Goal: Task Accomplishment & Management: Complete application form

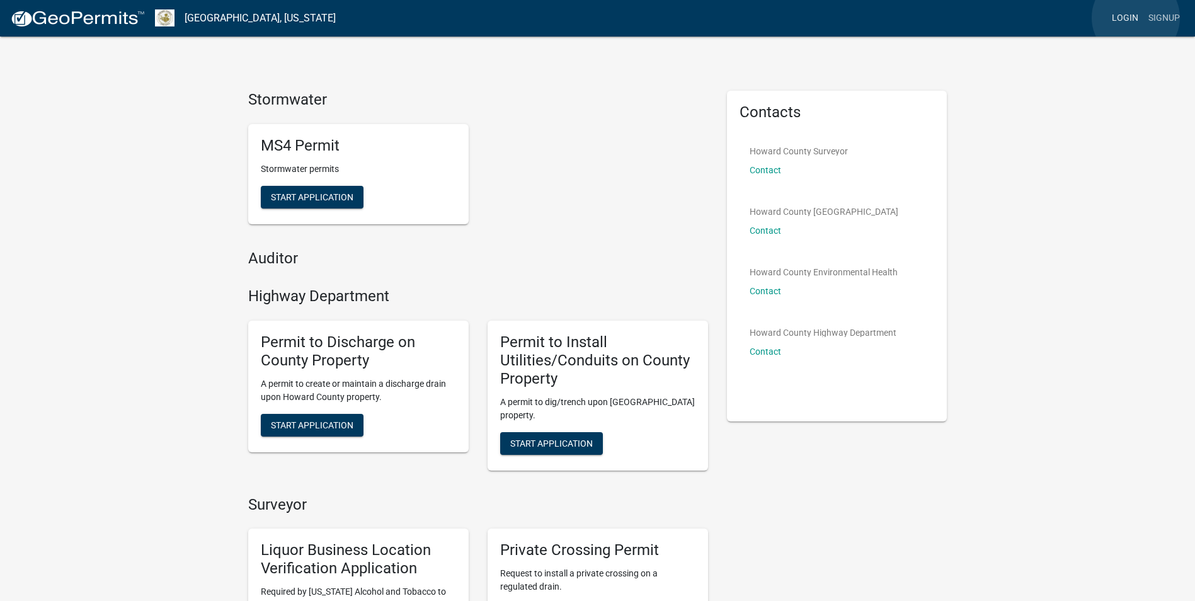
click at [1136, 18] on link "Login" at bounding box center [1125, 18] width 37 height 24
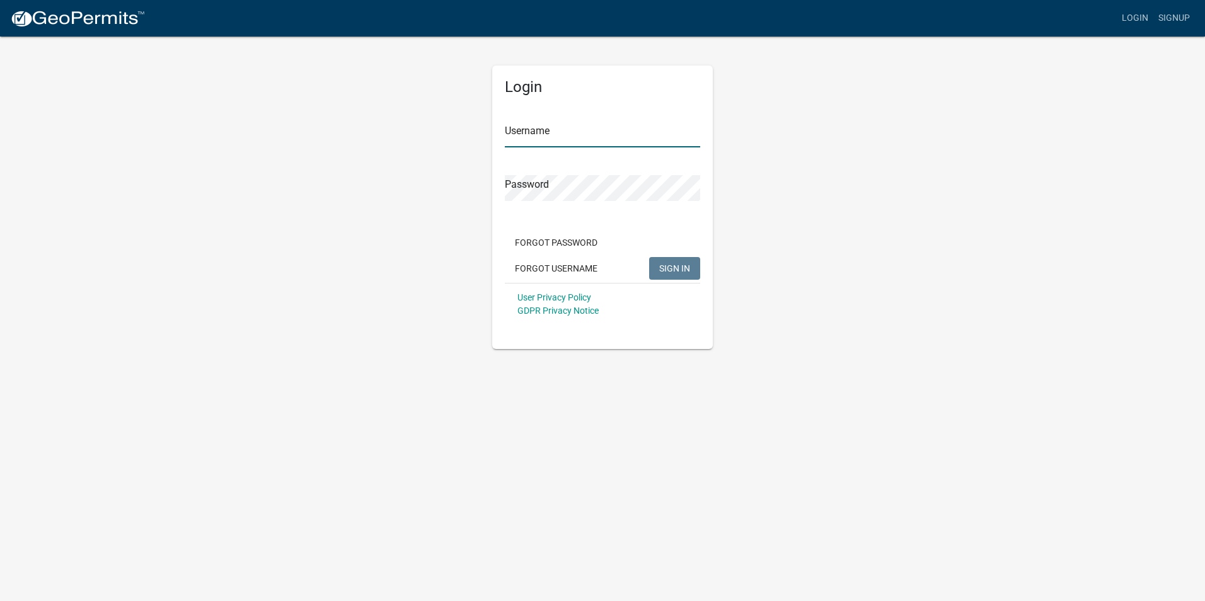
type input "[PERSON_NAME][EMAIL_ADDRESS][PERSON_NAME][DOMAIN_NAME]"
click at [680, 273] on span "SIGN IN" at bounding box center [674, 268] width 31 height 10
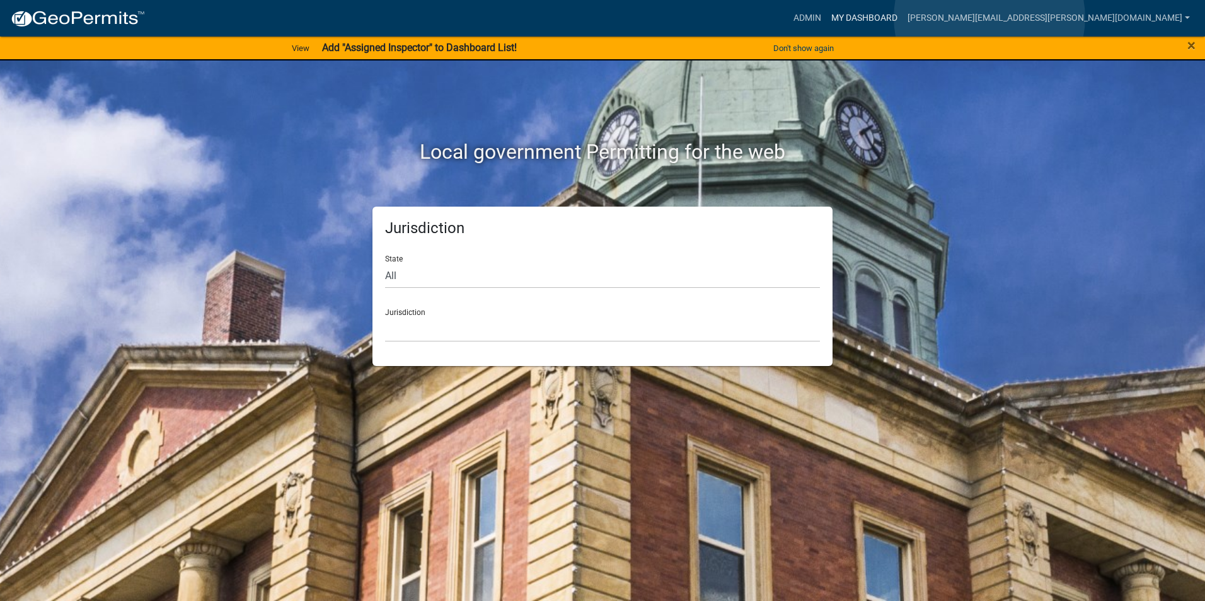
click at [902, 18] on link "My Dashboard" at bounding box center [864, 18] width 76 height 24
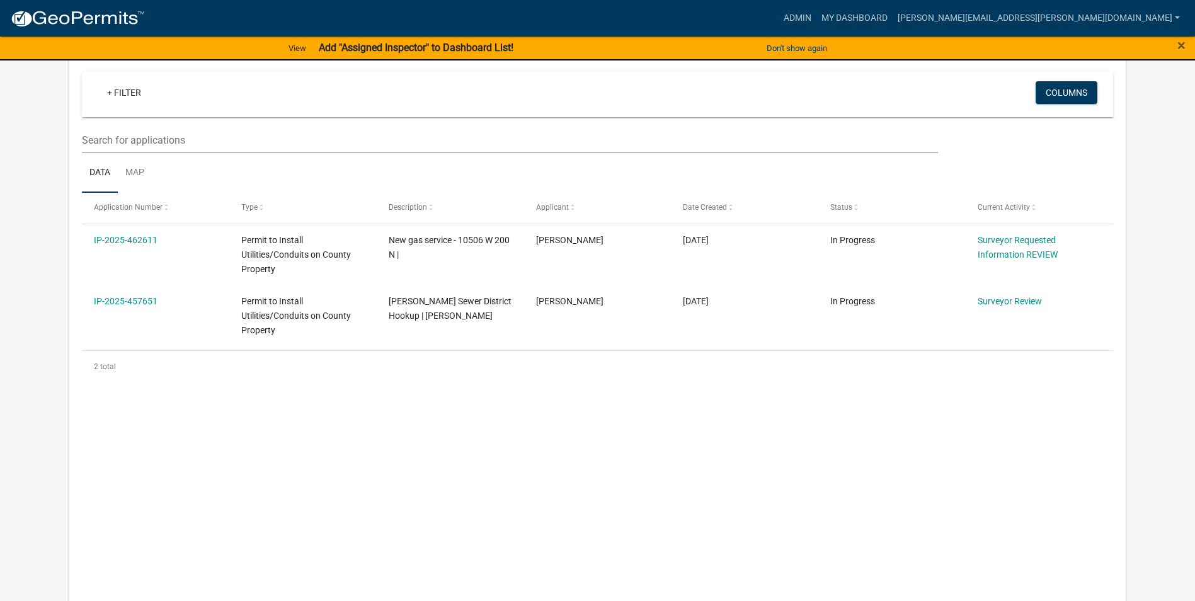
scroll to position [236, 0]
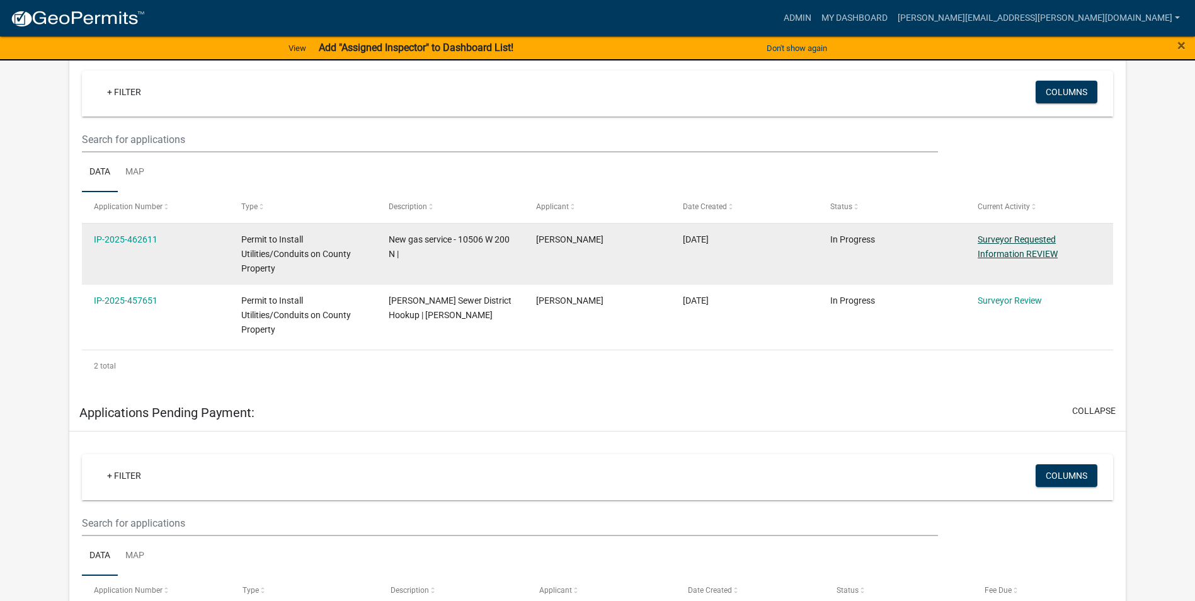
click at [1006, 240] on link "Surveyor Requested Information REVIEW" at bounding box center [1018, 246] width 80 height 25
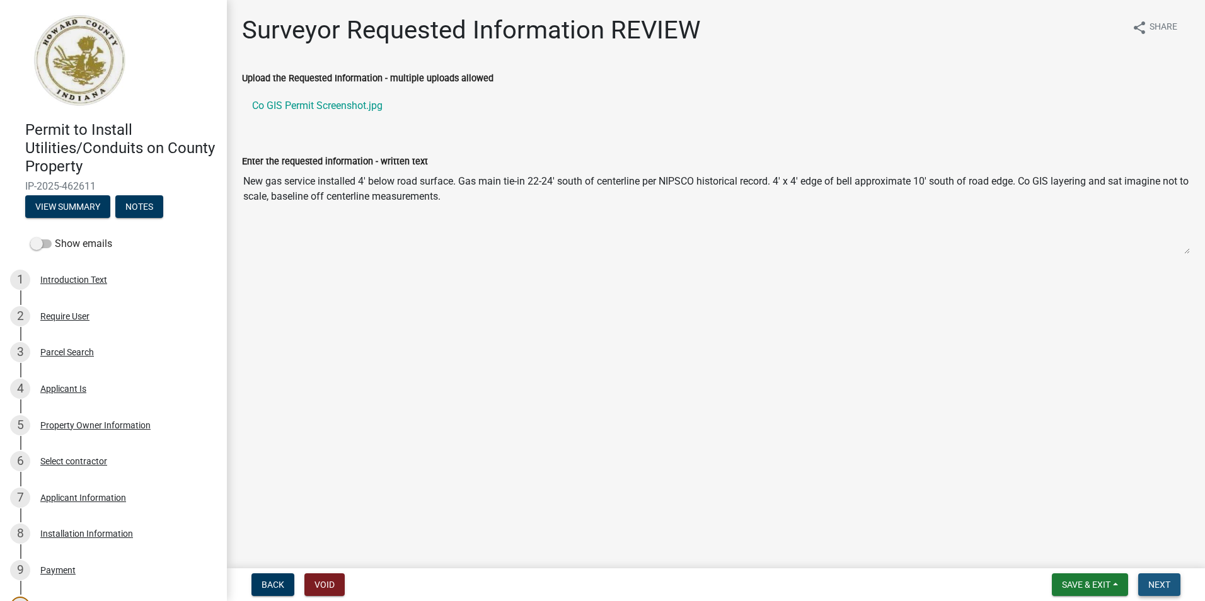
click at [1169, 589] on span "Next" at bounding box center [1159, 585] width 22 height 10
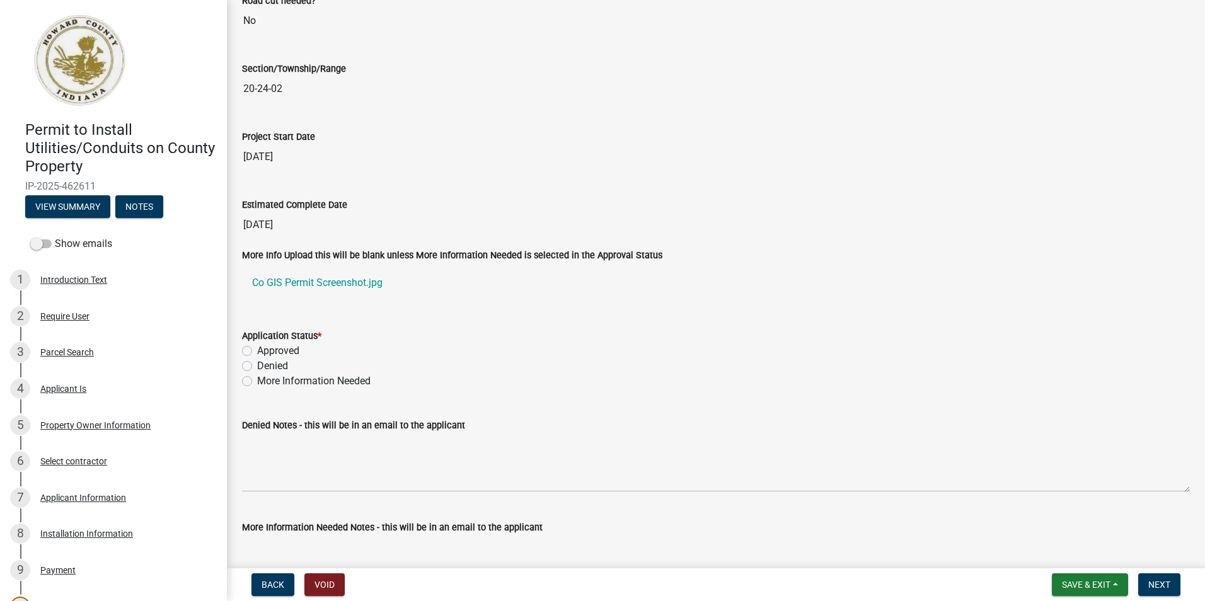
scroll to position [2016, 0]
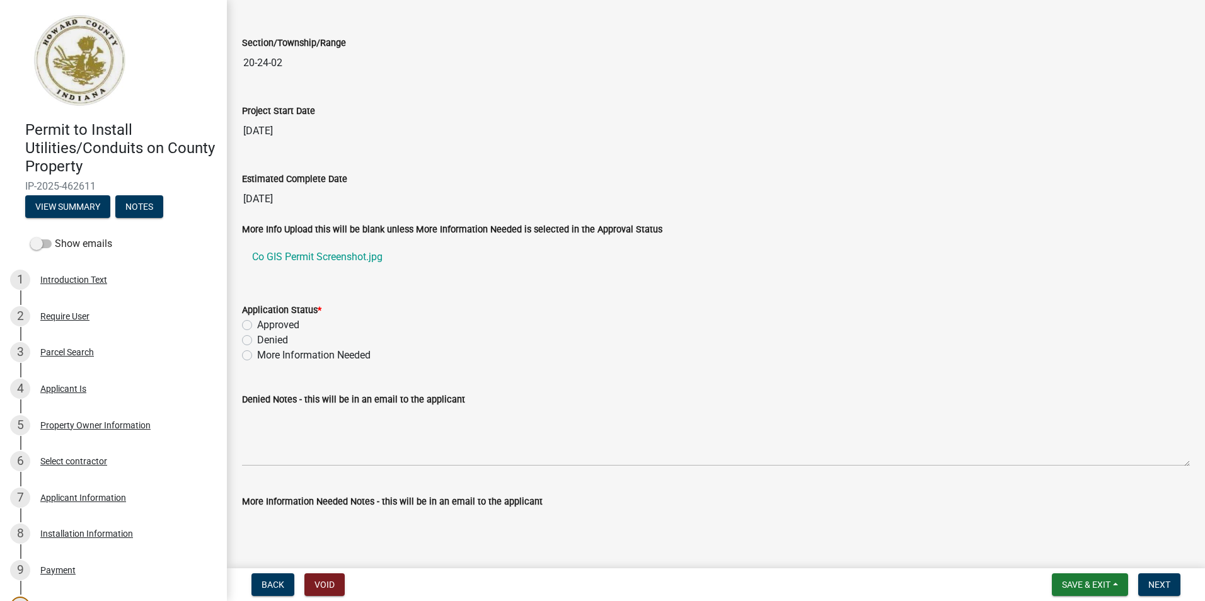
click at [257, 326] on label "Approved" at bounding box center [278, 325] width 42 height 15
click at [257, 326] on input "Approved" at bounding box center [261, 322] width 8 height 8
radio input "true"
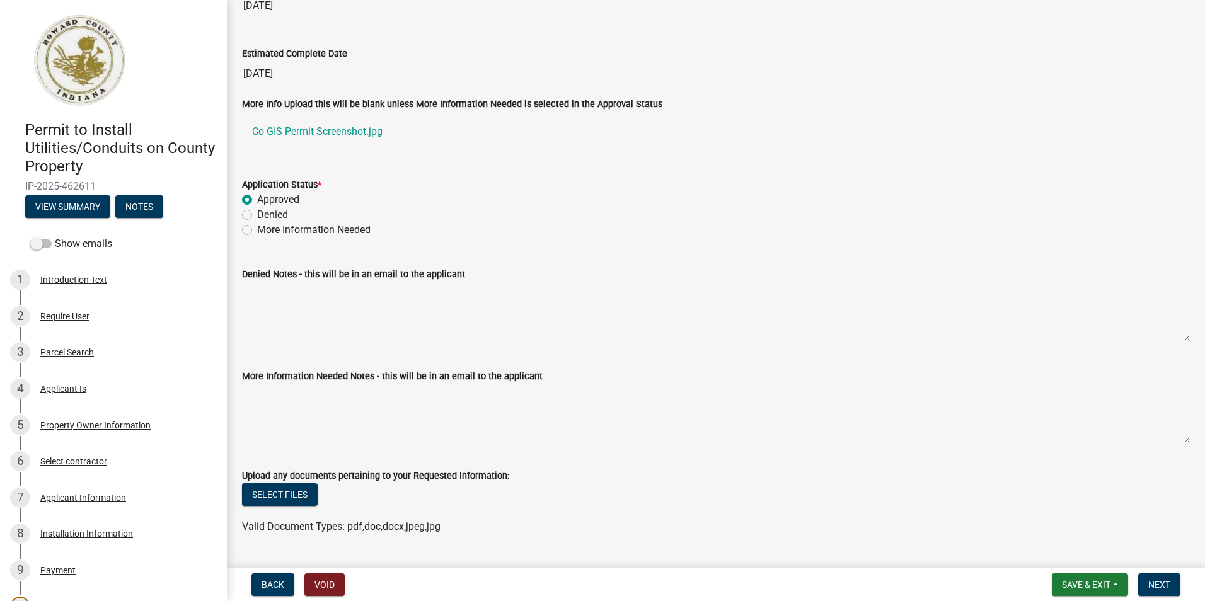
scroll to position [2142, 0]
click at [1154, 585] on span "Next" at bounding box center [1159, 585] width 22 height 10
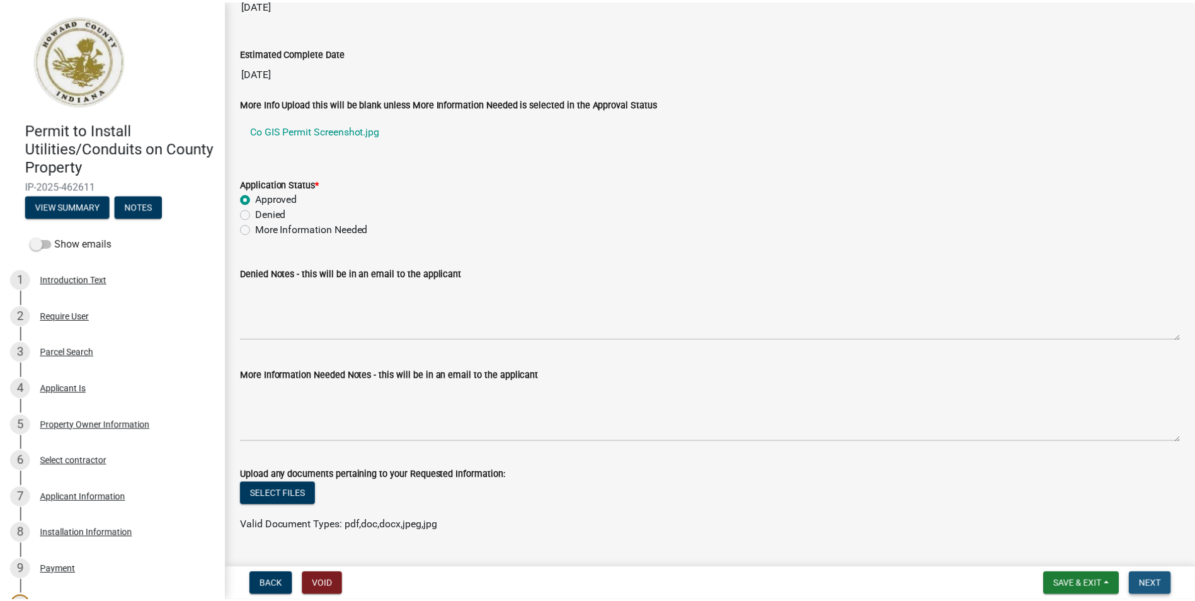
scroll to position [0, 0]
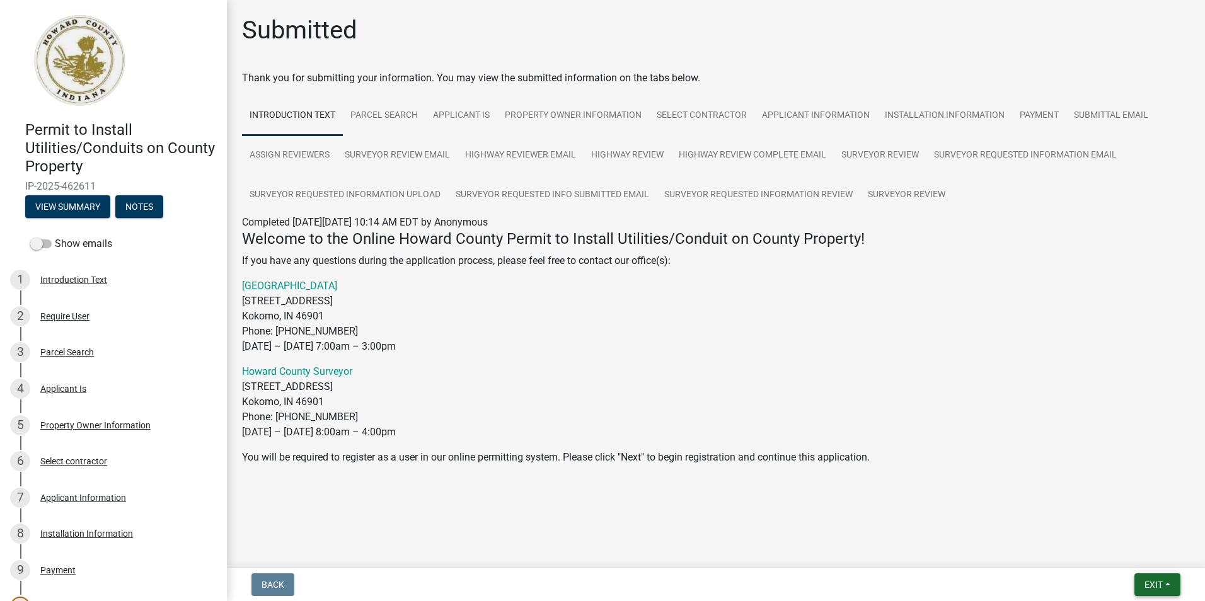
click at [1145, 585] on span "Exit" at bounding box center [1153, 585] width 18 height 10
click at [1101, 553] on button "Save & Exit" at bounding box center [1129, 552] width 101 height 30
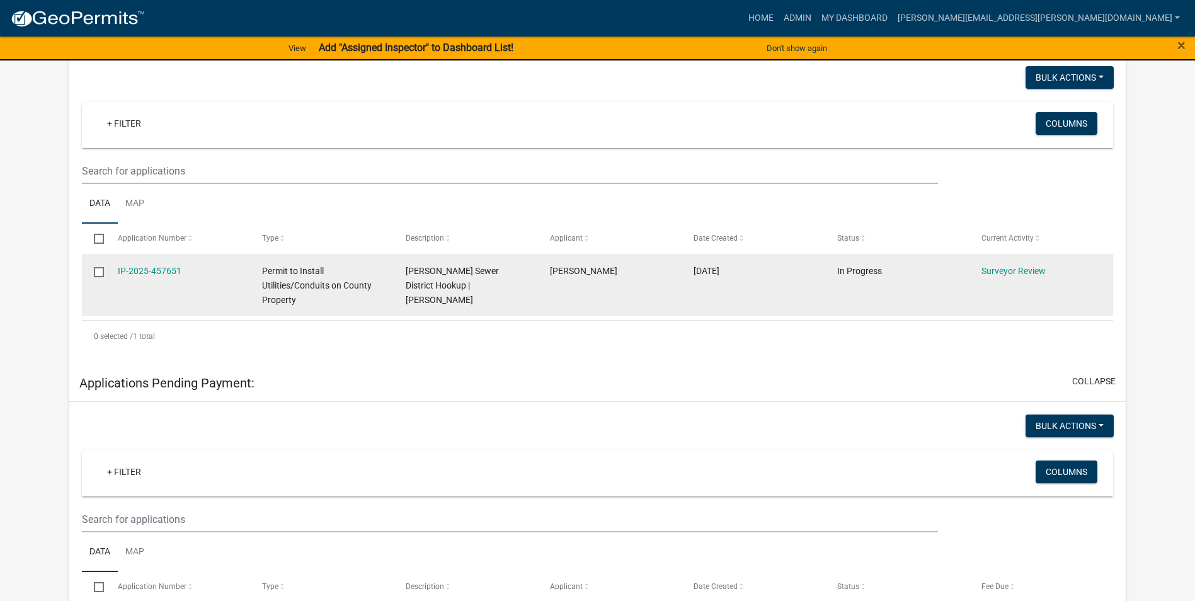
scroll to position [252, 0]
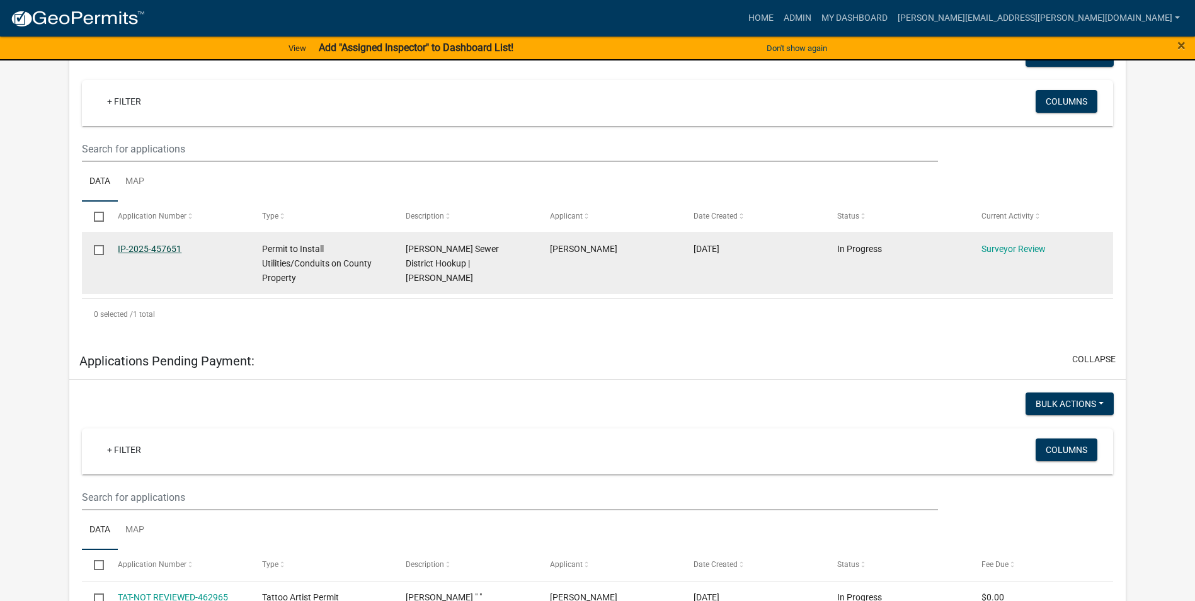
click at [173, 249] on link "IP-2025-457651" at bounding box center [150, 249] width 64 height 10
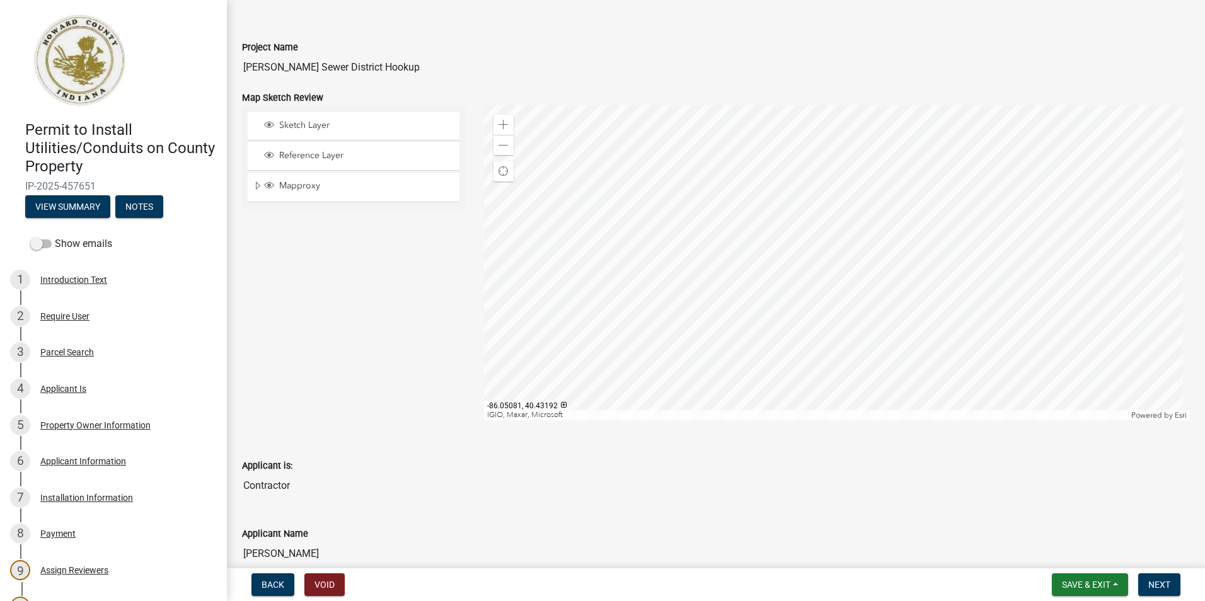
scroll to position [63, 0]
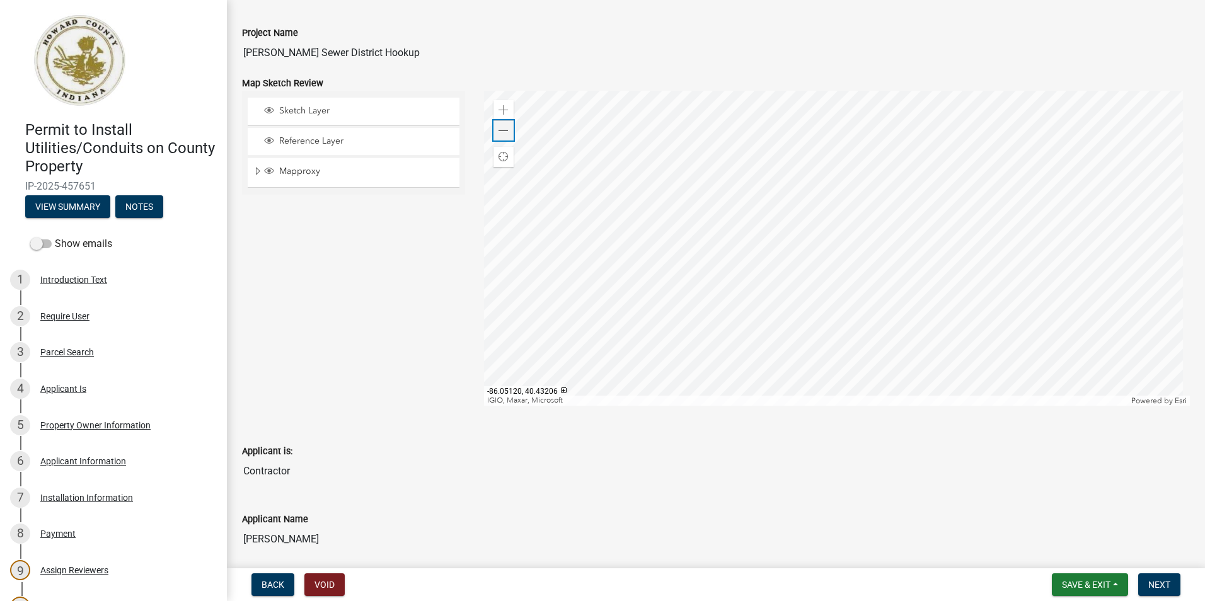
click at [506, 132] on div "Zoom out" at bounding box center [503, 130] width 20 height 20
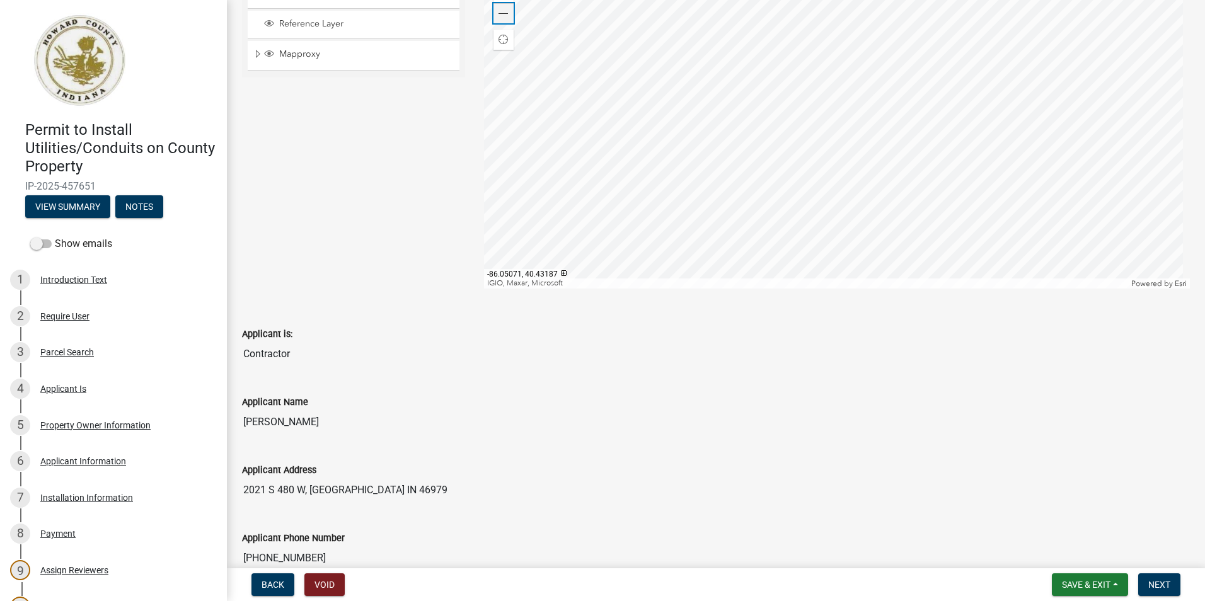
scroll to position [189, 0]
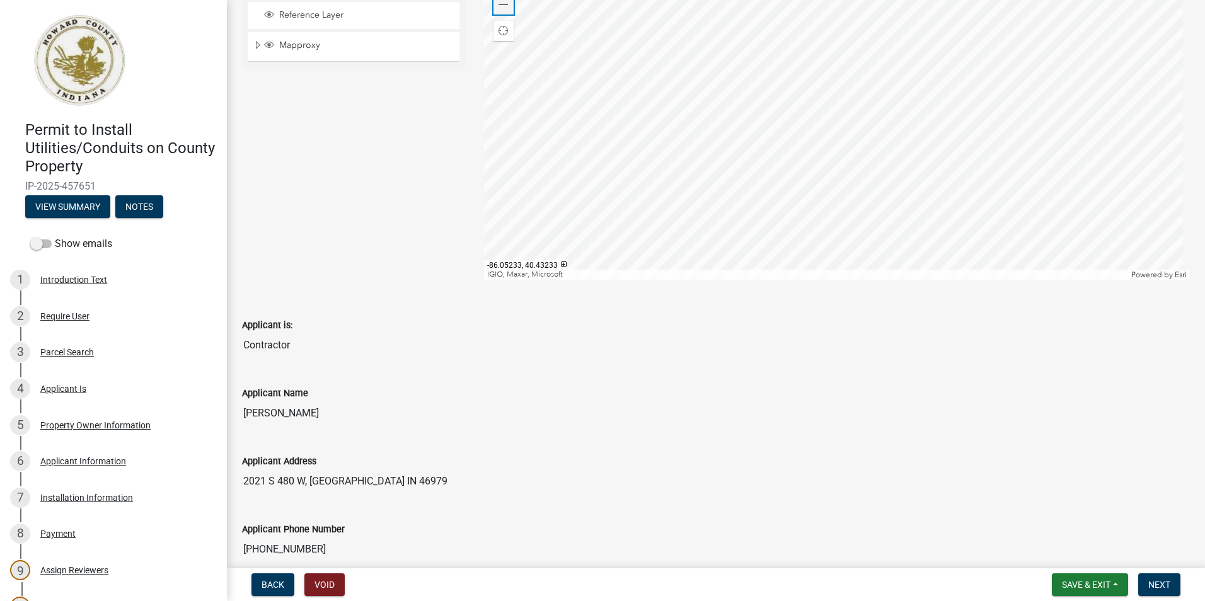
click at [499, 9] on span at bounding box center [503, 5] width 10 height 10
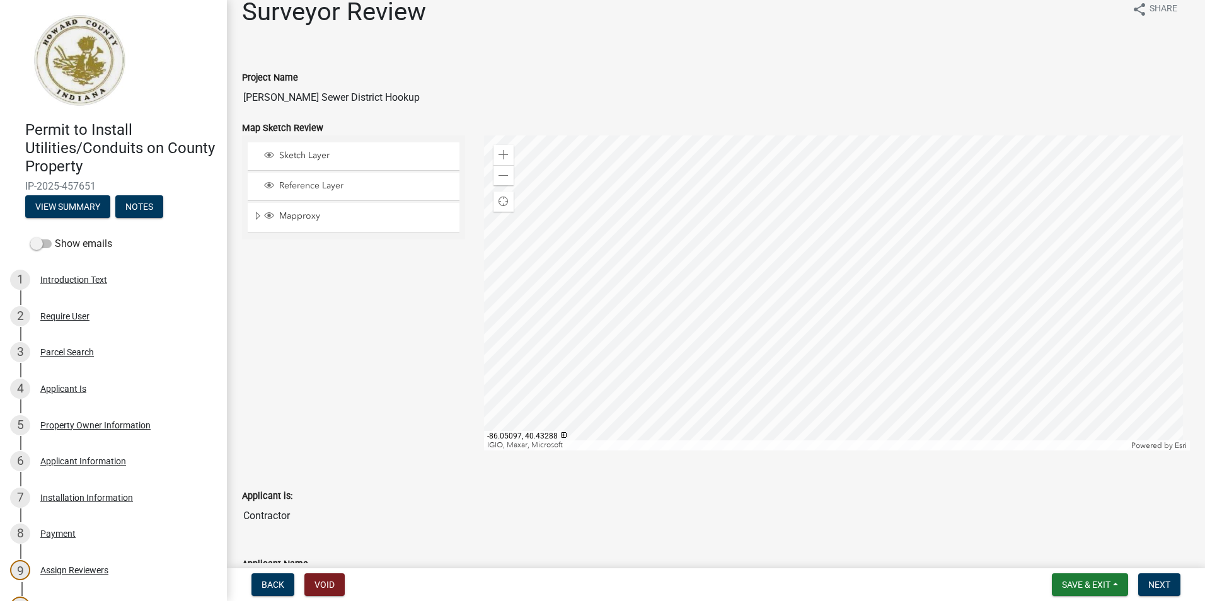
scroll to position [0, 0]
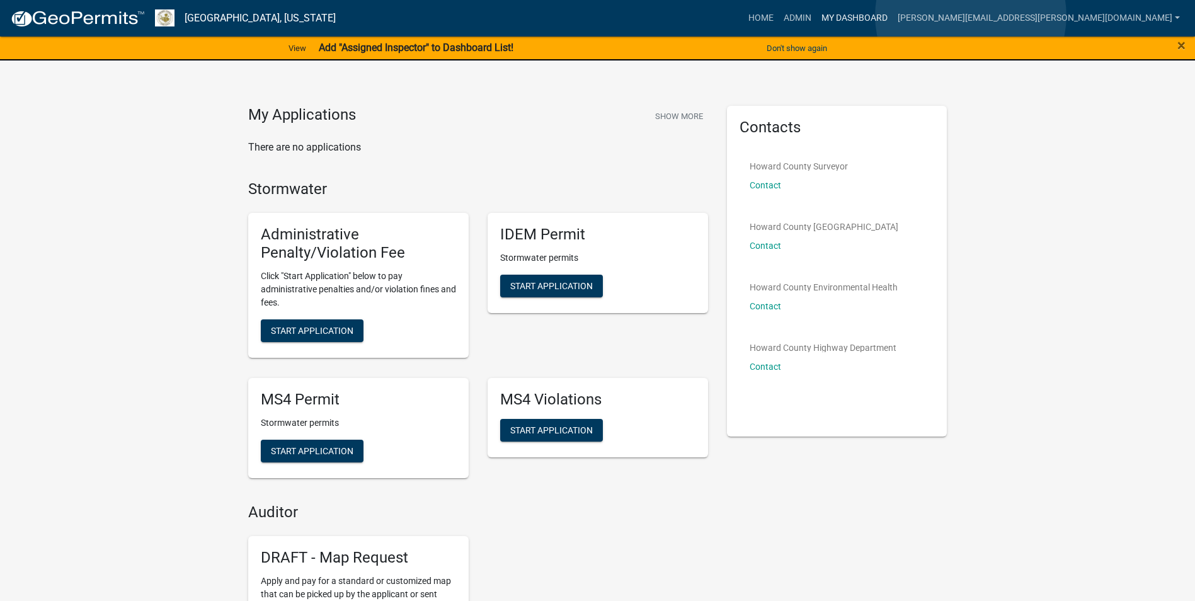
click at [893, 16] on link "My Dashboard" at bounding box center [854, 18] width 76 height 24
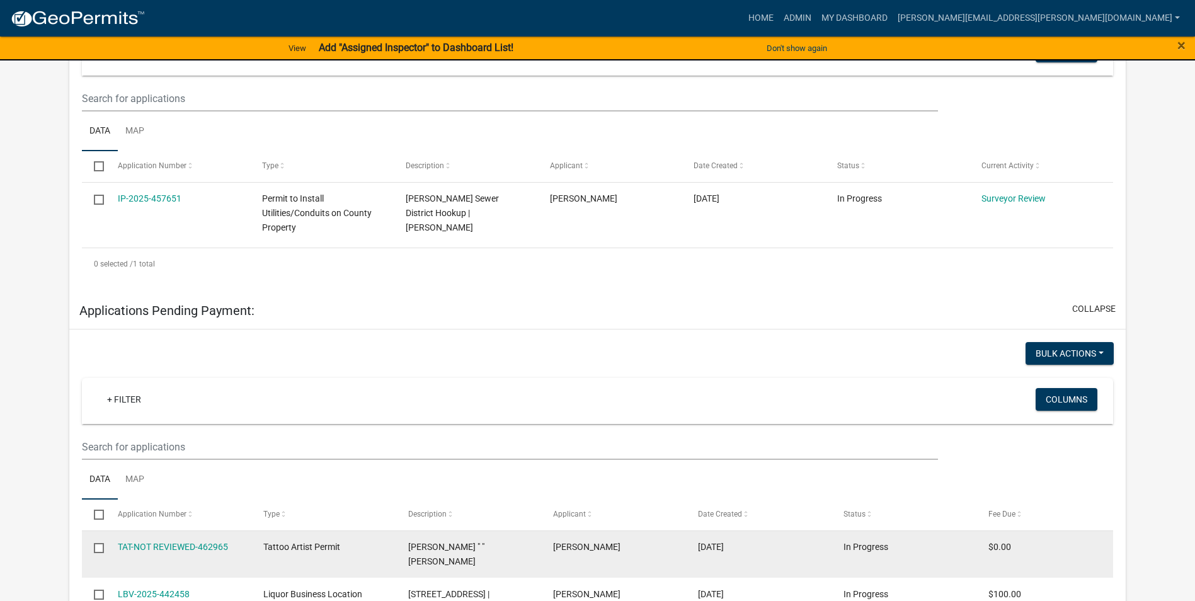
scroll to position [362, 0]
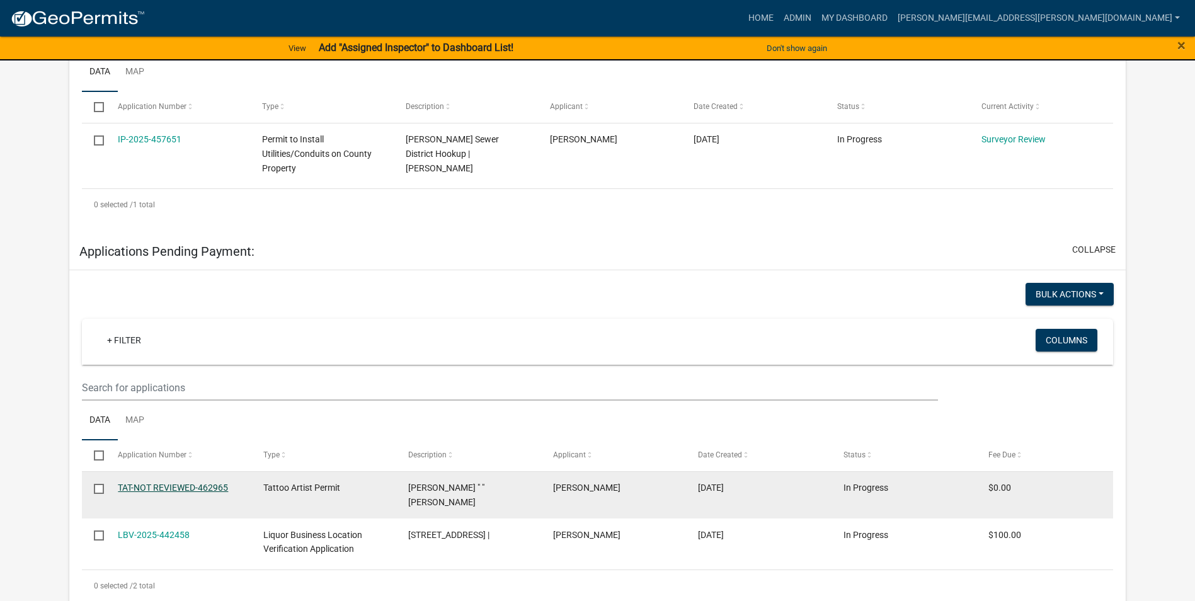
click at [180, 486] on link "TAT-NOT REVIEWED-462965" at bounding box center [173, 488] width 110 height 10
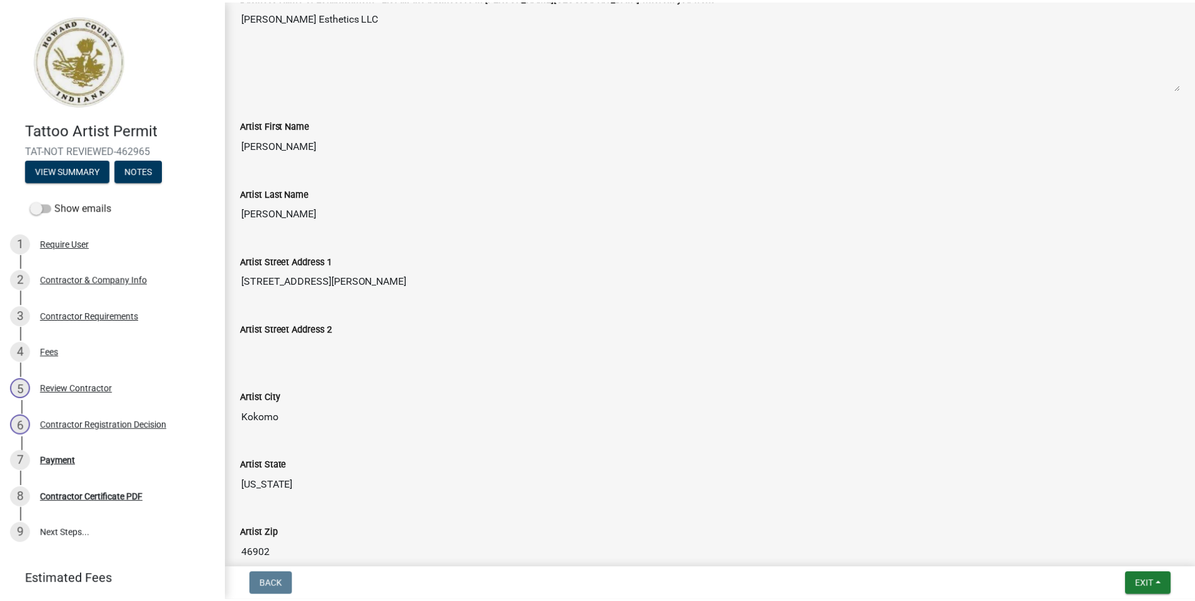
scroll to position [140, 0]
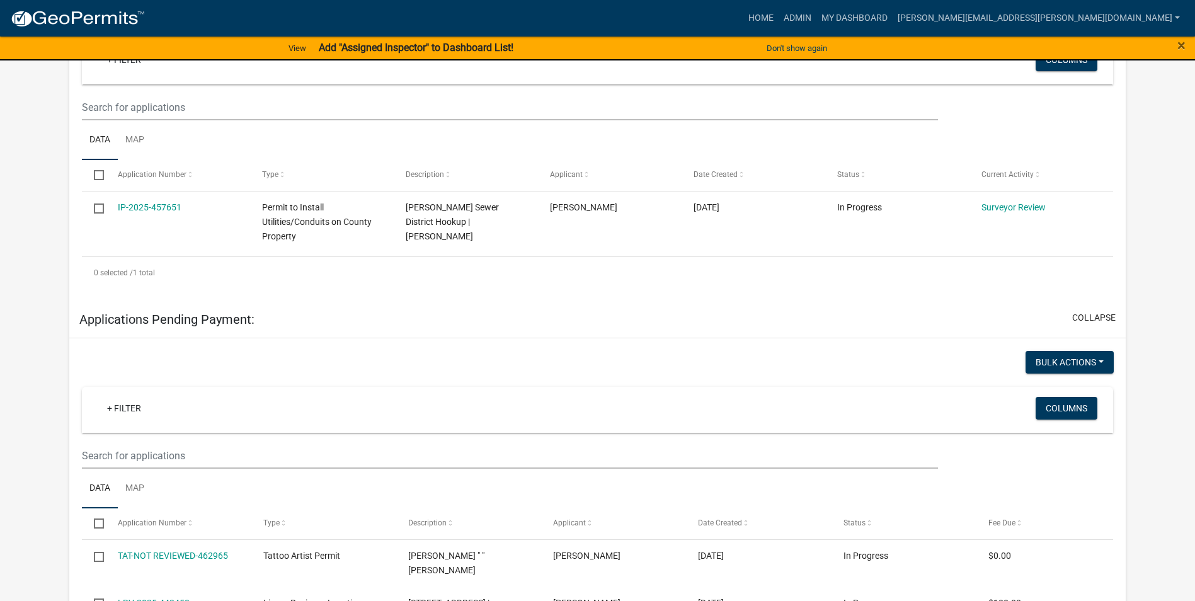
scroll to position [299, 0]
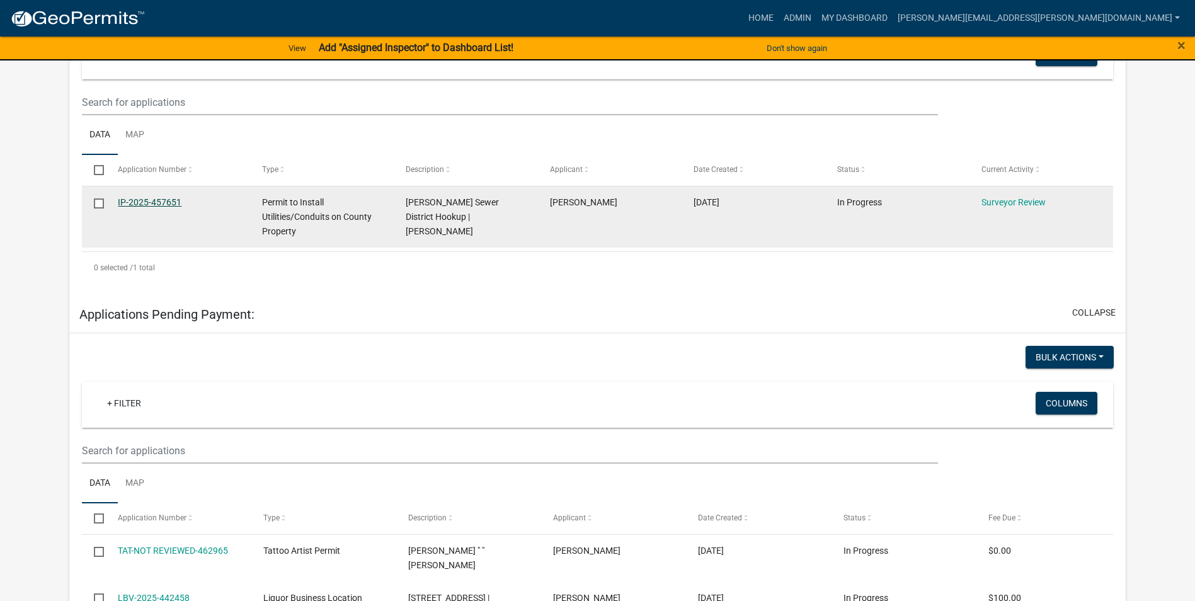
click at [165, 198] on link "IP-2025-457651" at bounding box center [150, 202] width 64 height 10
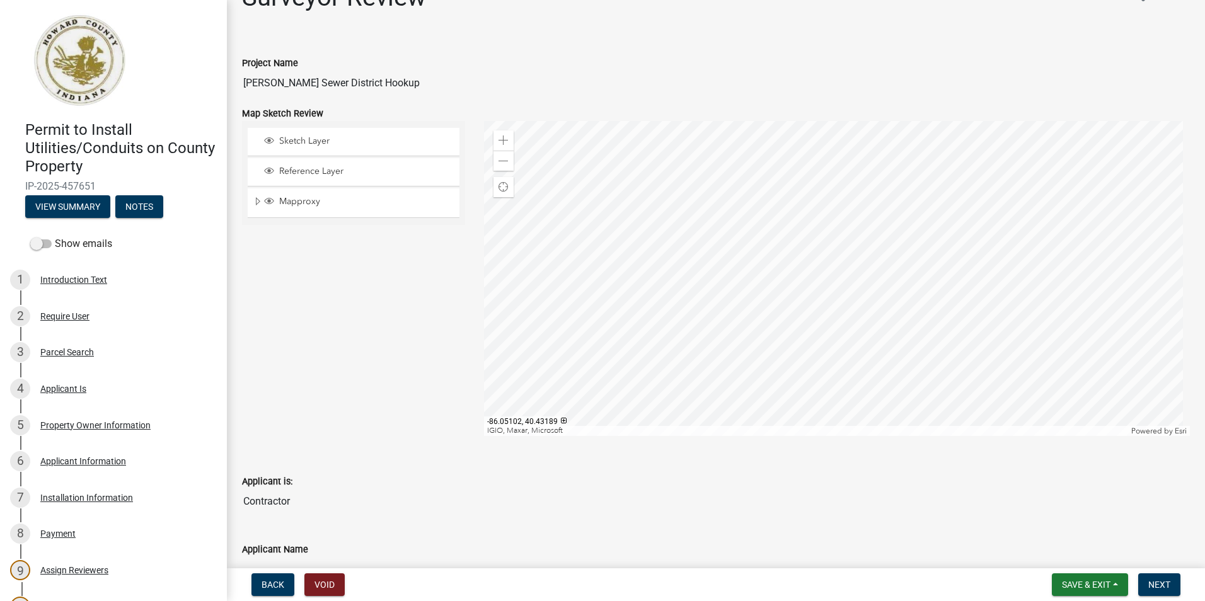
scroll to position [63, 0]
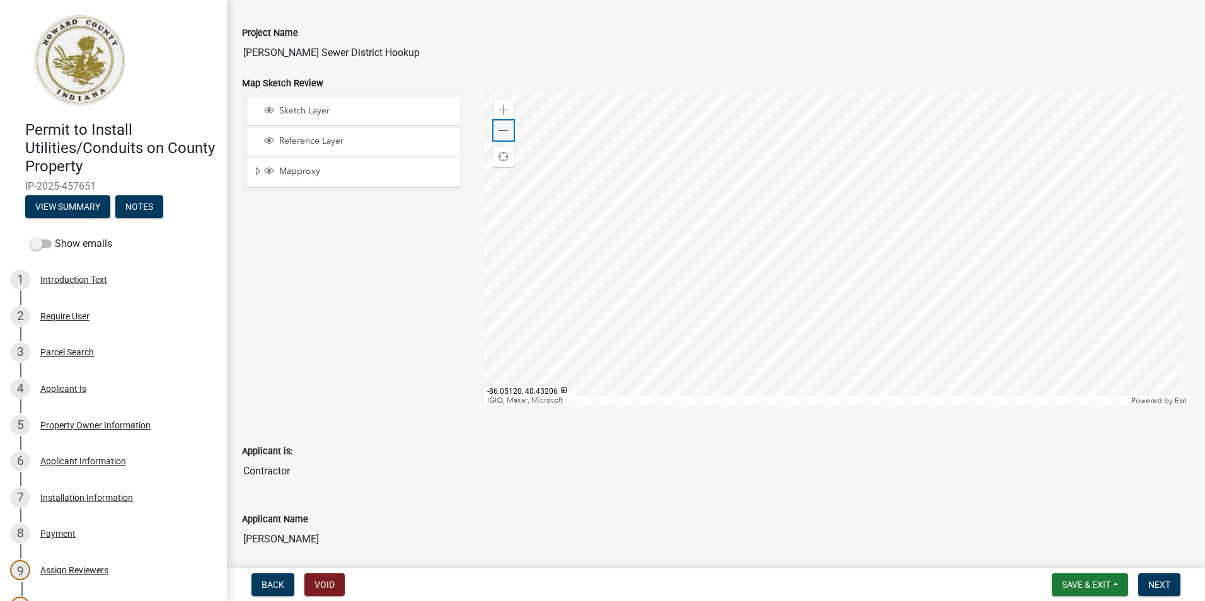
click at [499, 125] on div "Zoom out" at bounding box center [503, 130] width 20 height 20
click at [499, 126] on span at bounding box center [503, 131] width 10 height 10
click at [489, 257] on div at bounding box center [837, 248] width 706 height 315
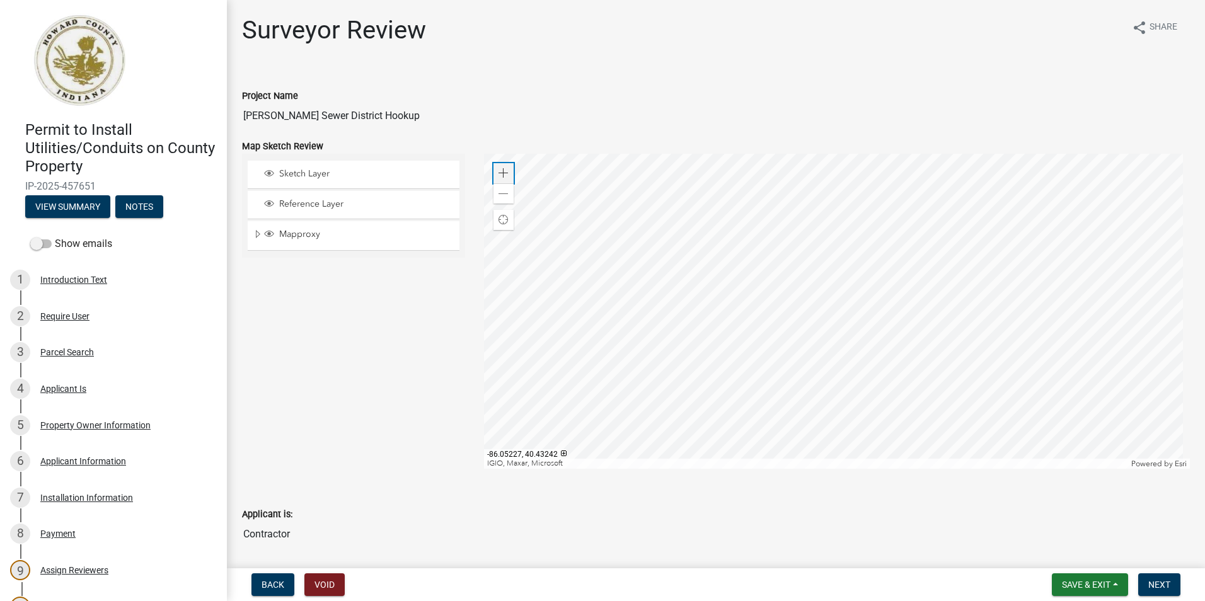
click at [503, 171] on span at bounding box center [503, 173] width 10 height 10
click at [505, 196] on span at bounding box center [503, 194] width 10 height 10
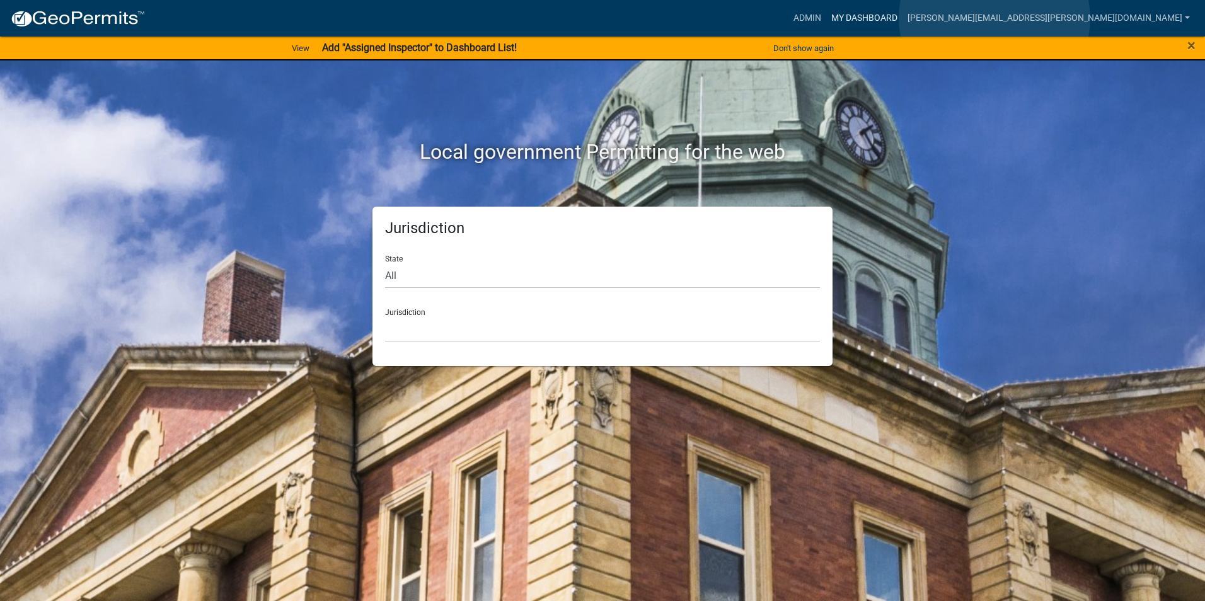
click at [902, 18] on link "My Dashboard" at bounding box center [864, 18] width 76 height 24
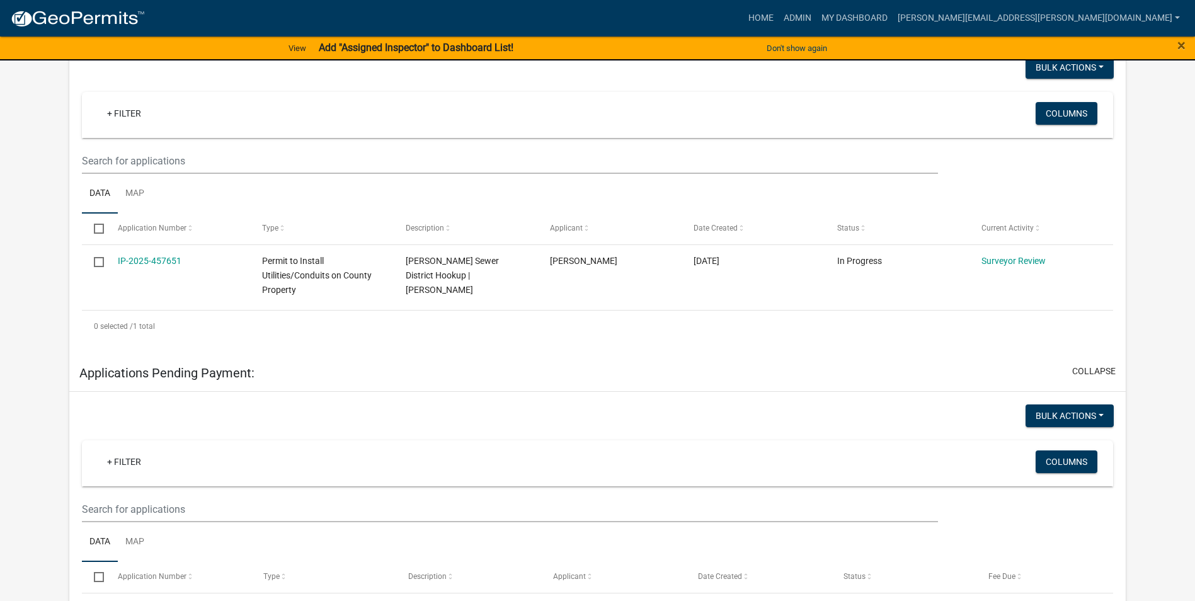
scroll to position [222, 0]
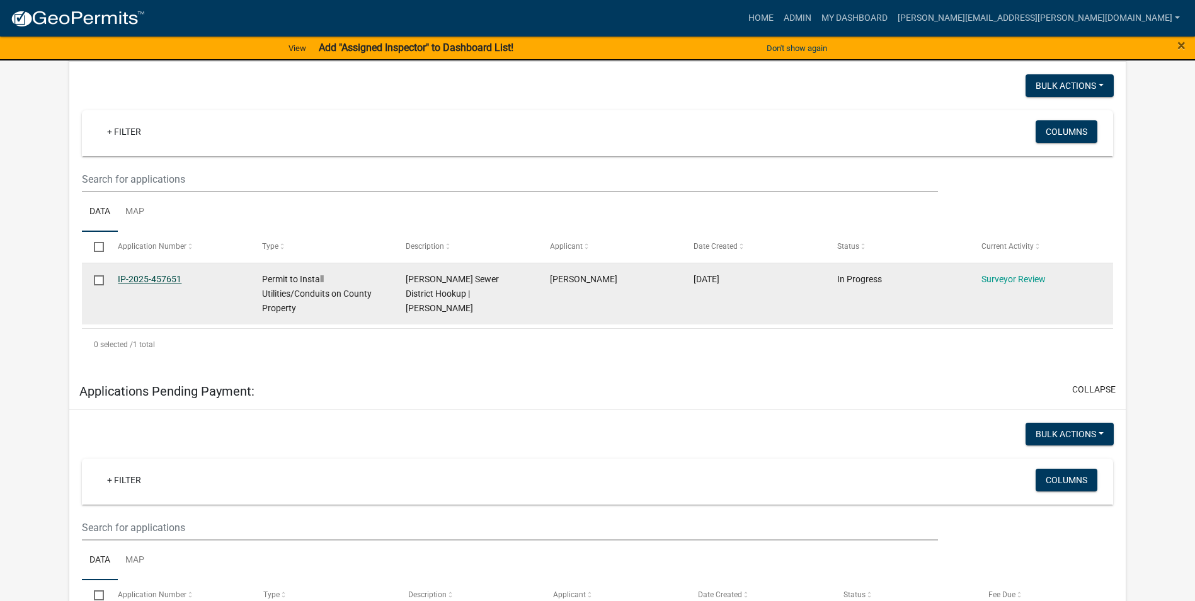
click at [169, 276] on link "IP-2025-457651" at bounding box center [150, 279] width 64 height 10
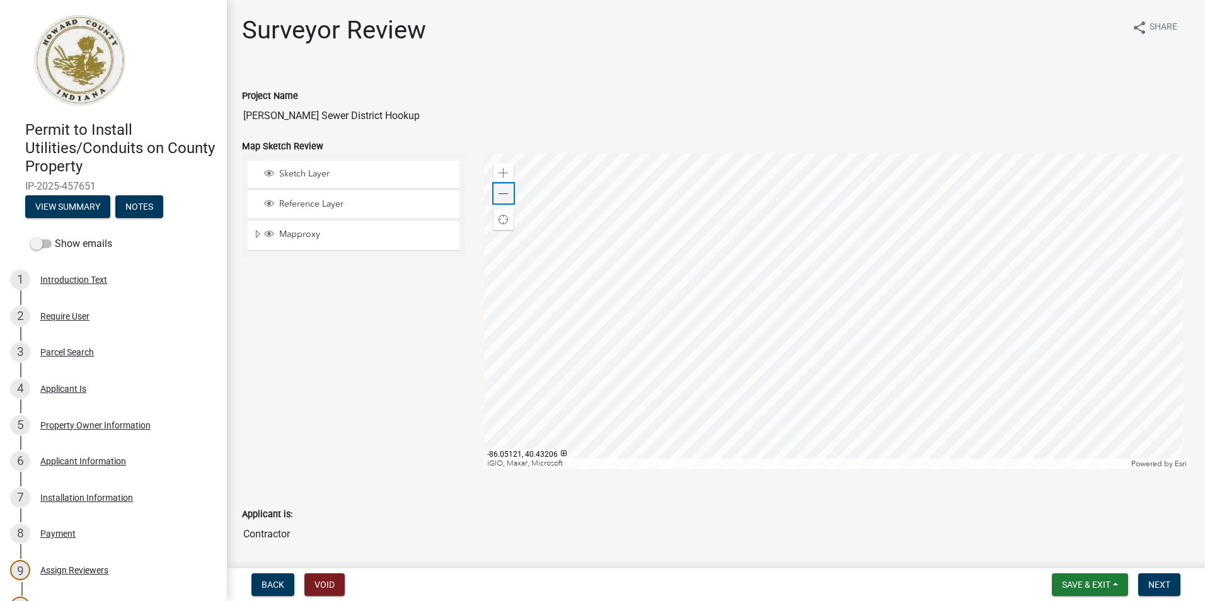
click at [499, 197] on span at bounding box center [503, 194] width 10 height 10
click at [1072, 589] on span "Save & Exit" at bounding box center [1086, 585] width 49 height 10
click at [1060, 553] on button "Save & Exit" at bounding box center [1077, 552] width 101 height 30
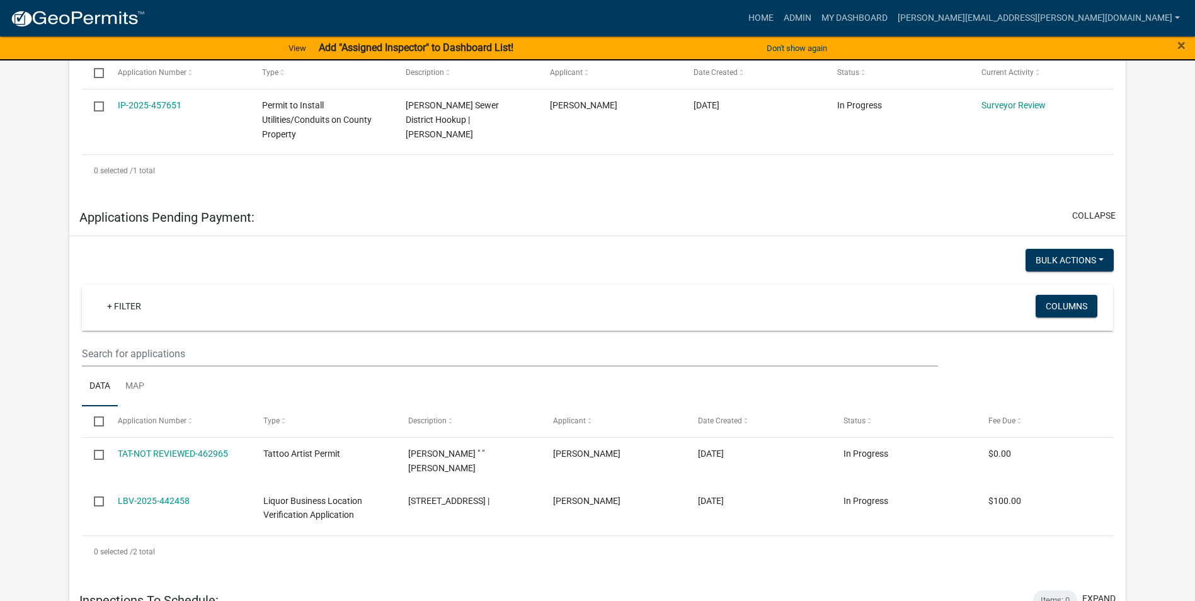
scroll to position [441, 0]
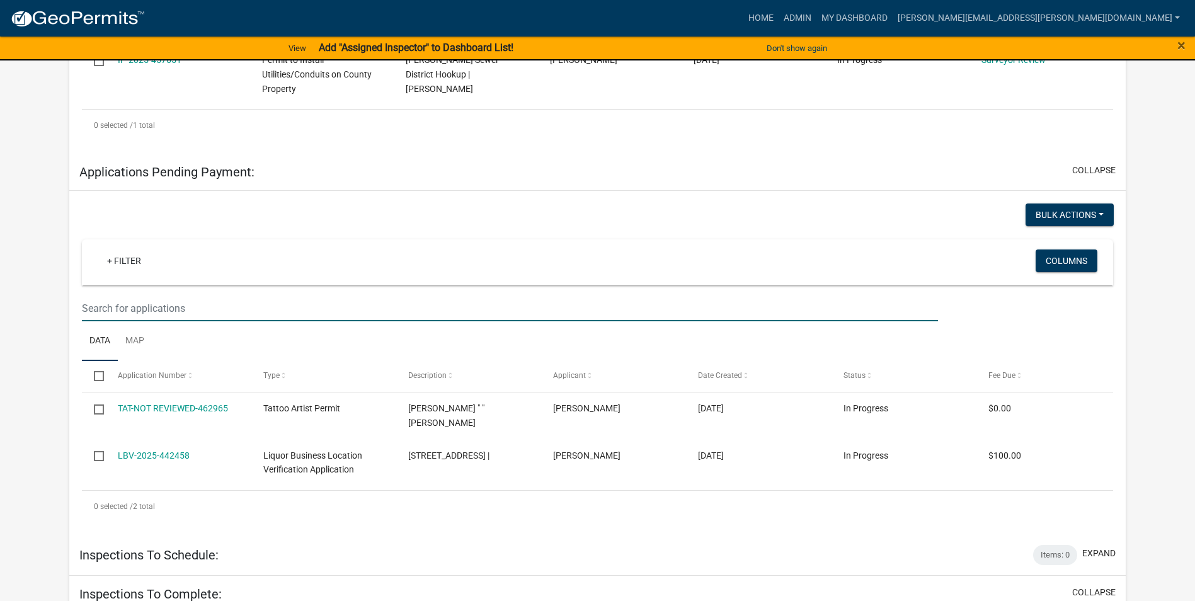
click at [196, 314] on input "text" at bounding box center [510, 308] width 856 height 26
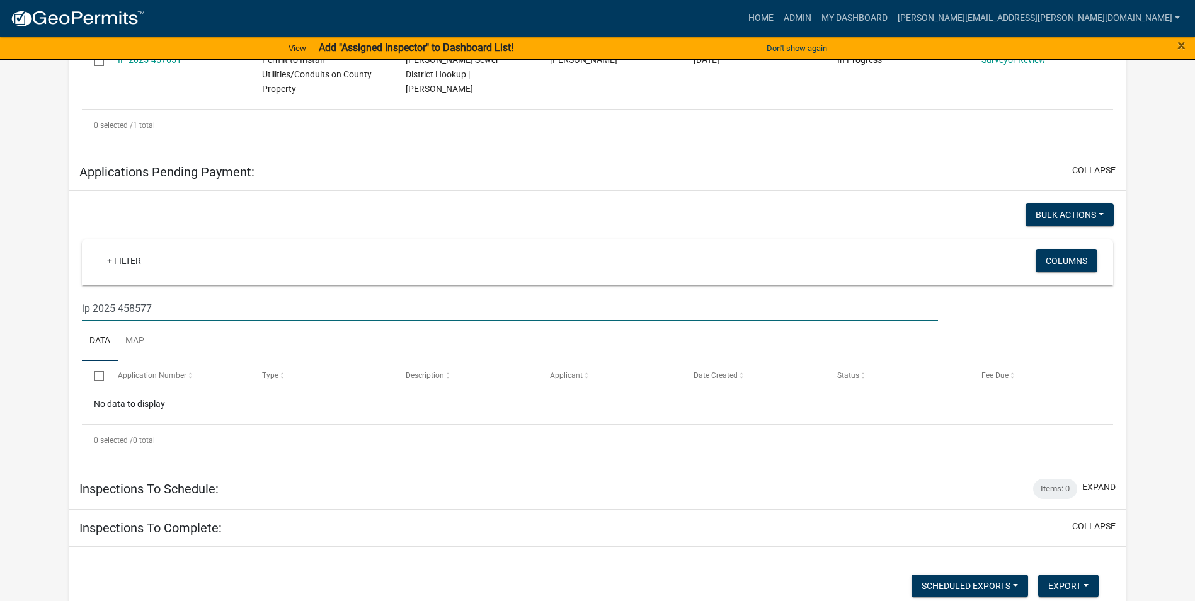
click at [93, 309] on input "ip 2025 458577" at bounding box center [510, 308] width 856 height 26
drag, startPoint x: 217, startPoint y: 295, endPoint x: 81, endPoint y: 297, distance: 136.7
click at [82, 295] on wm-filter-builder "+ Filter Columns ip 2025 458577" at bounding box center [597, 280] width 1031 height 82
drag, startPoint x: 159, startPoint y: 307, endPoint x: 27, endPoint y: 299, distance: 132.5
click at [39, 299] on app-user-applications "more_horiz Home Admin My Dashboard harry.parikh@howardcountyin.gov Admin Accoun…" at bounding box center [597, 516] width 1195 height 1913
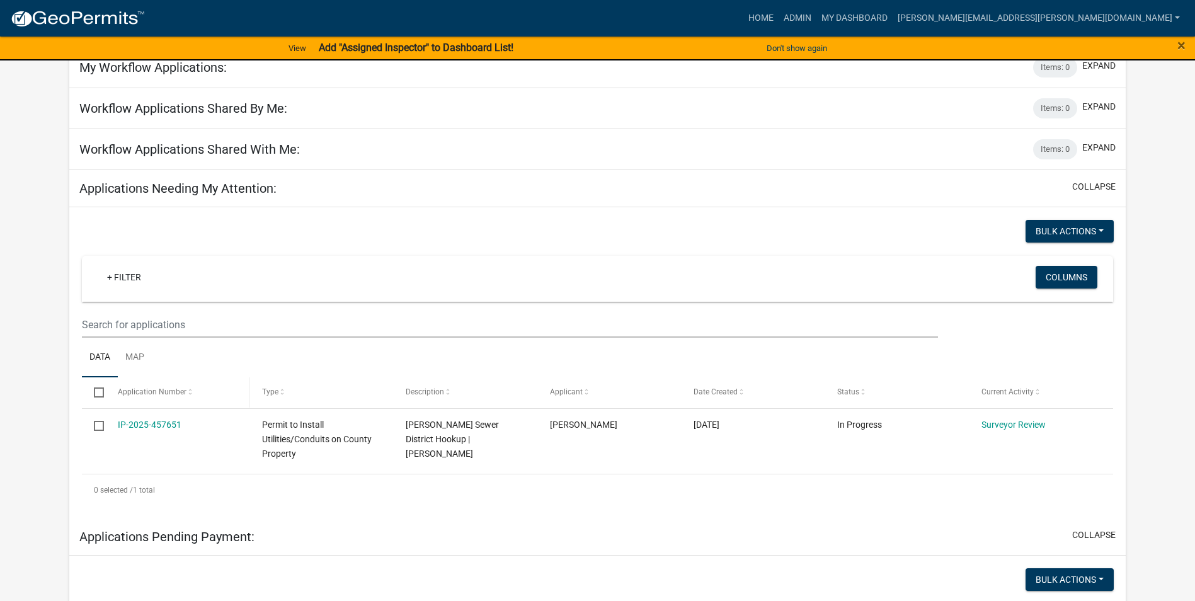
scroll to position [0, 0]
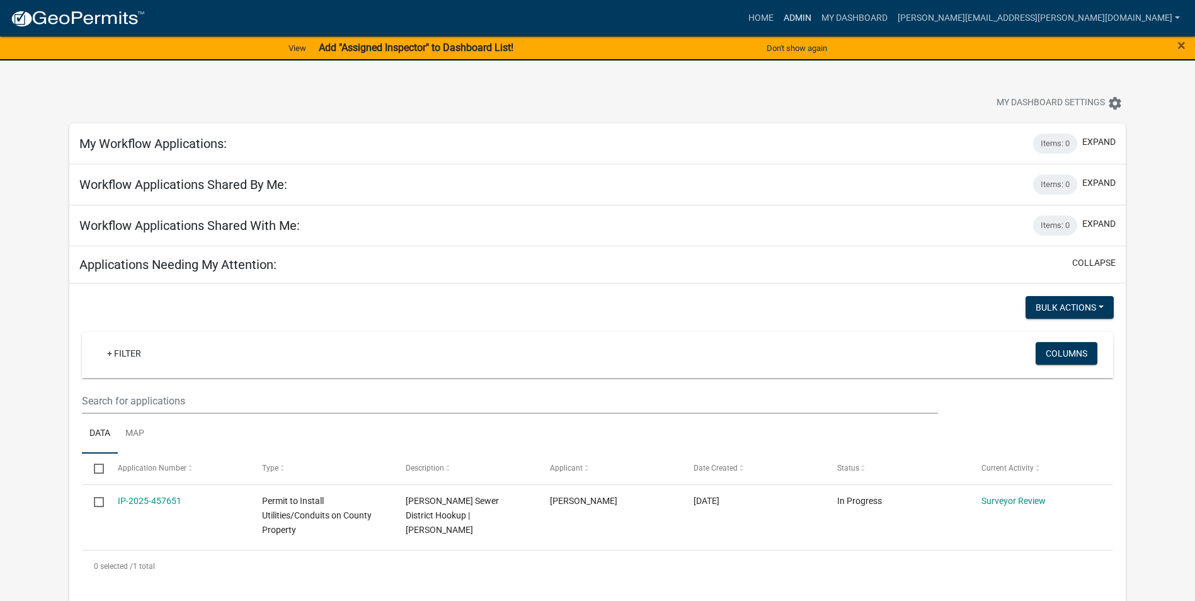
type input "458577"
click at [816, 21] on link "Admin" at bounding box center [798, 18] width 38 height 24
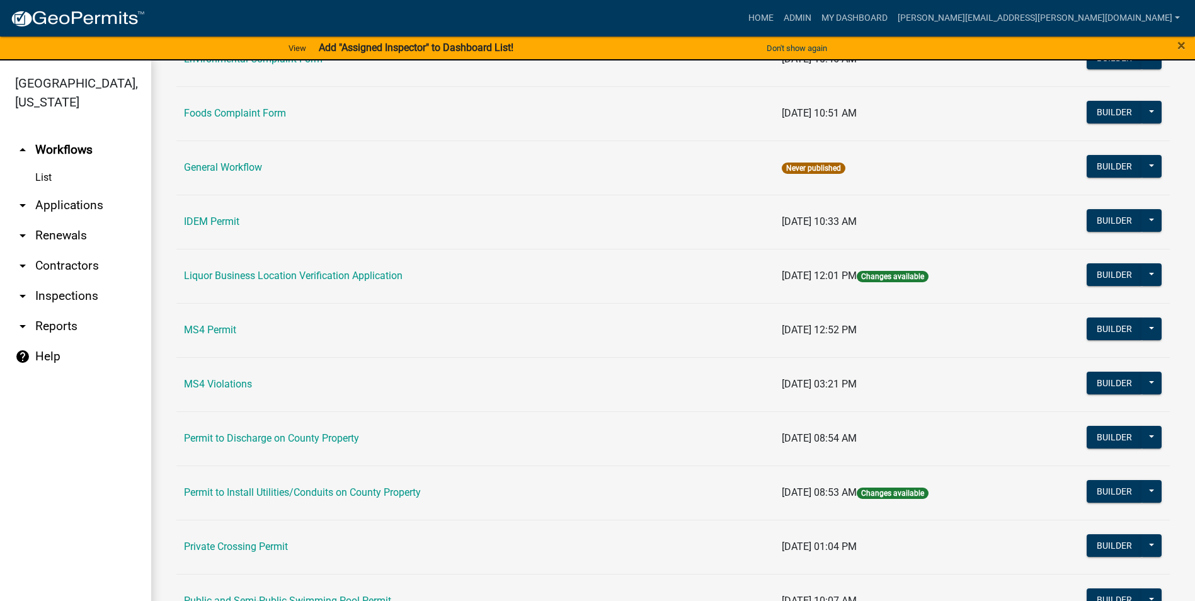
scroll to position [882, 0]
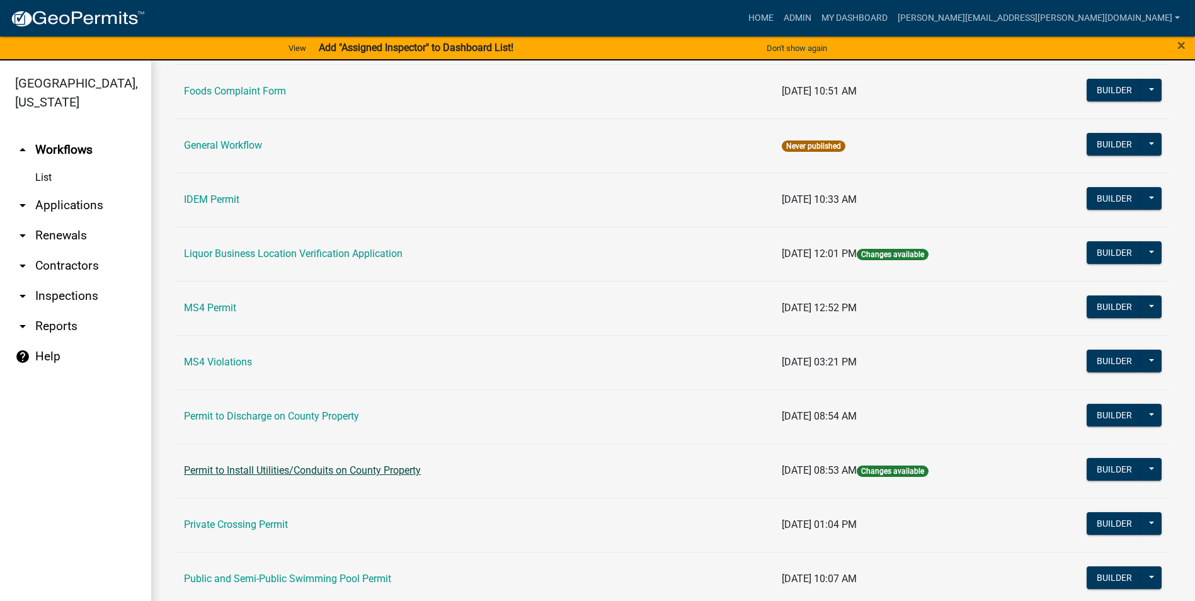
click at [248, 474] on link "Permit to Install Utilities/Conduits on County Property" at bounding box center [302, 470] width 237 height 12
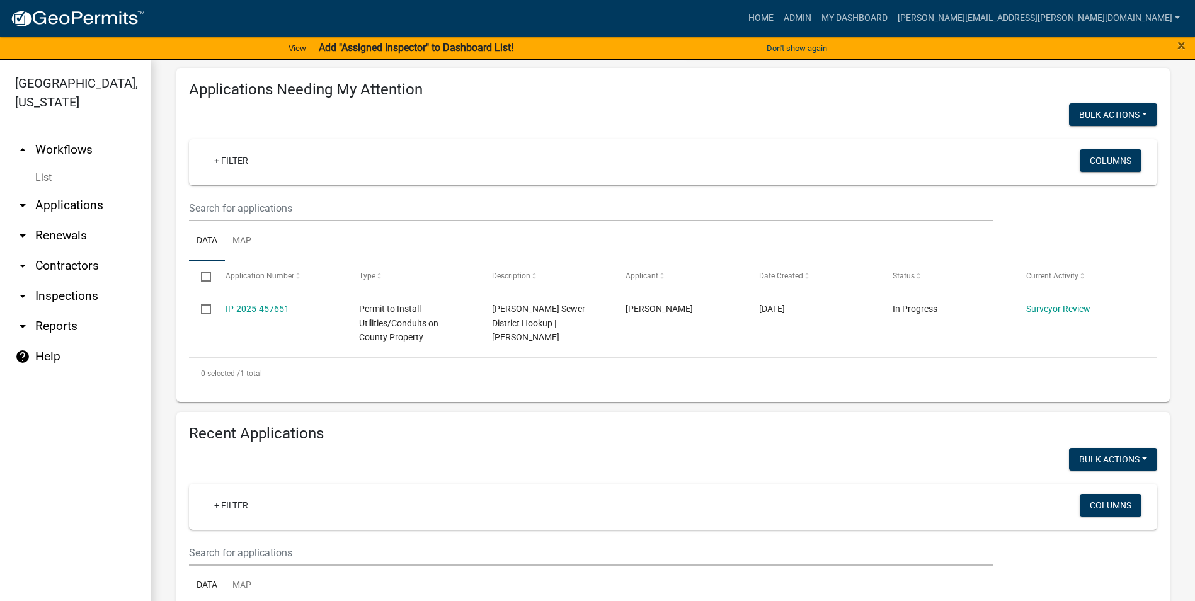
scroll to position [189, 0]
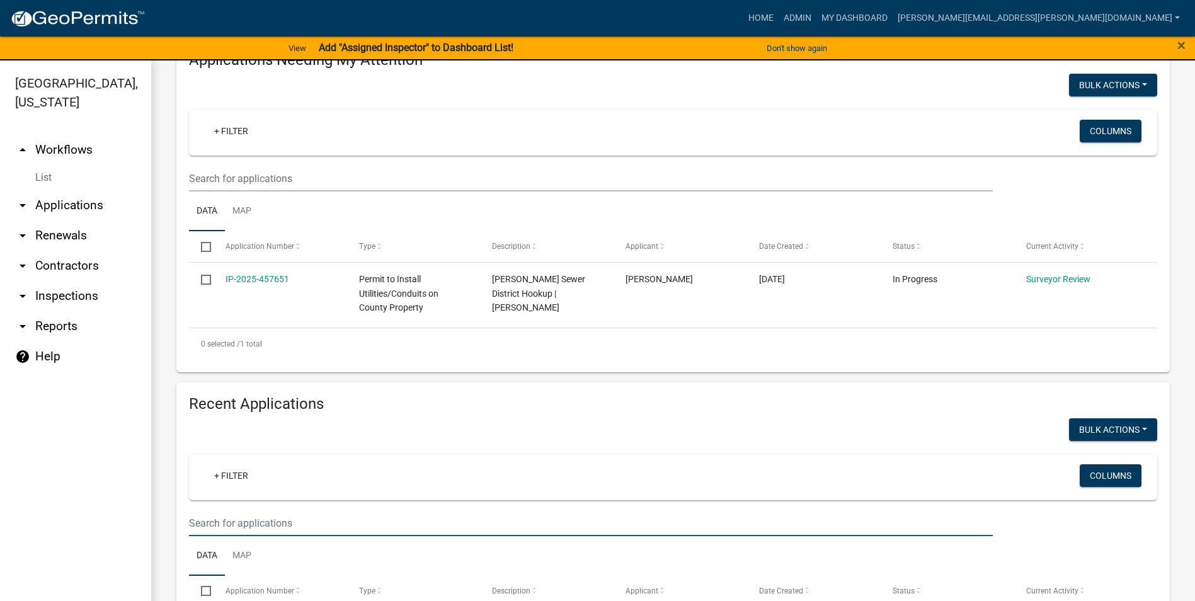
click at [266, 192] on input "text" at bounding box center [591, 179] width 804 height 26
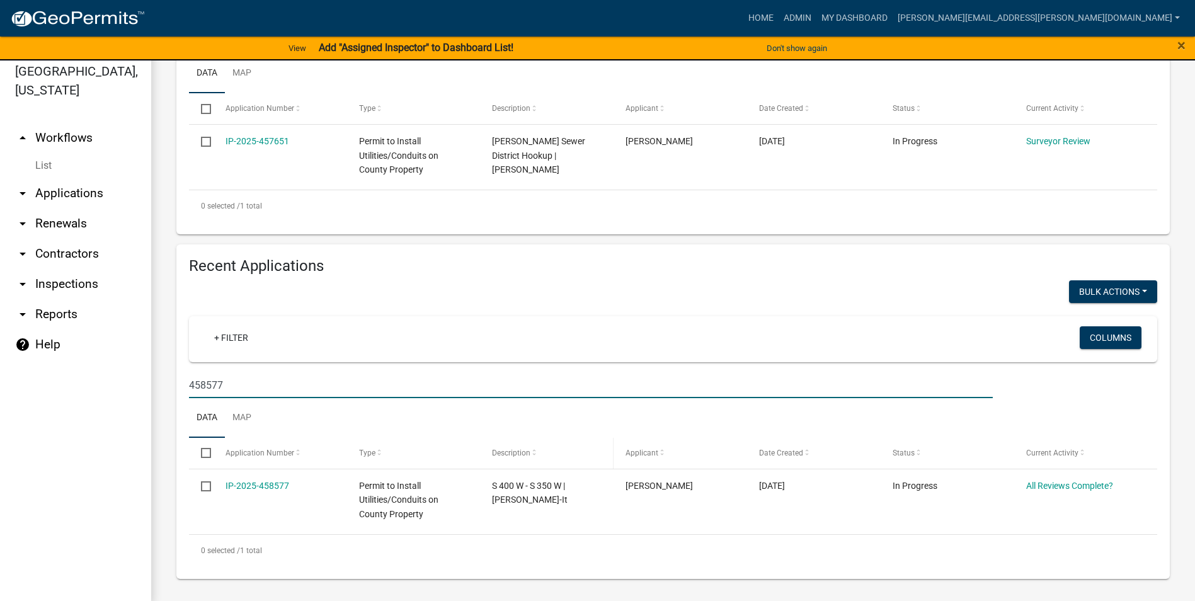
scroll to position [15, 0]
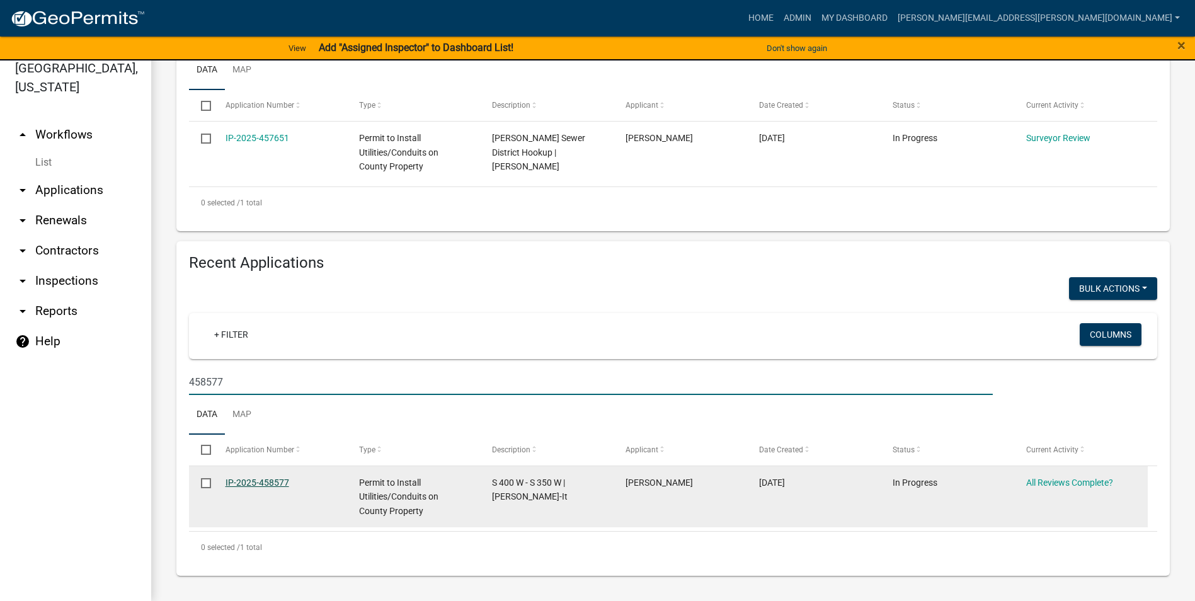
type input "458577"
click at [260, 484] on link "IP-2025-458577" at bounding box center [258, 483] width 64 height 10
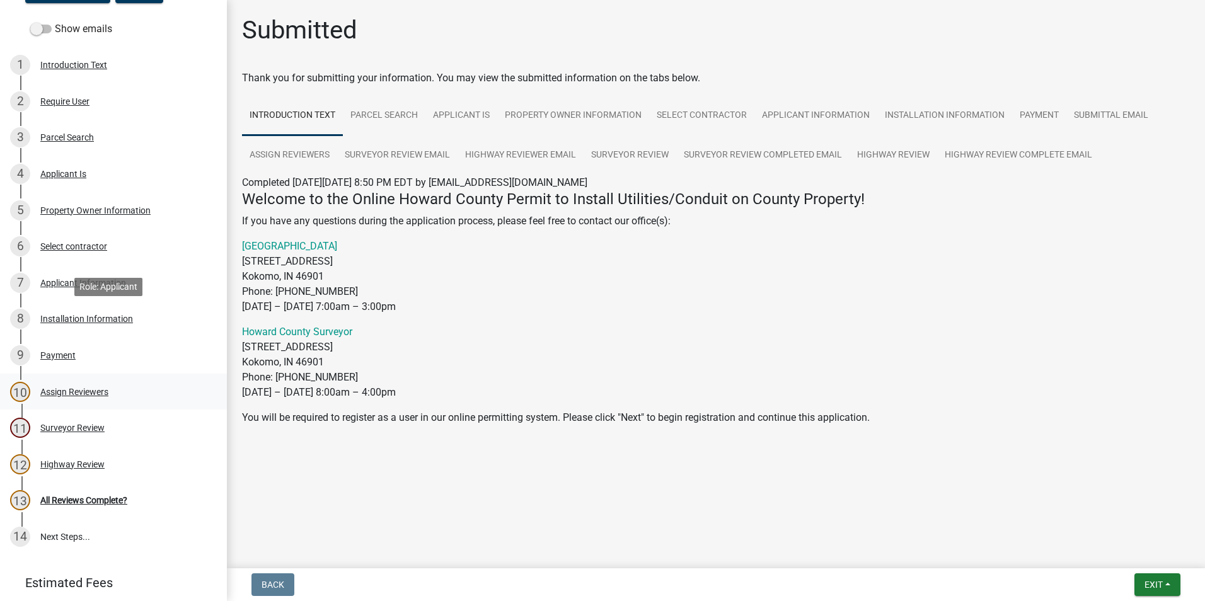
scroll to position [252, 0]
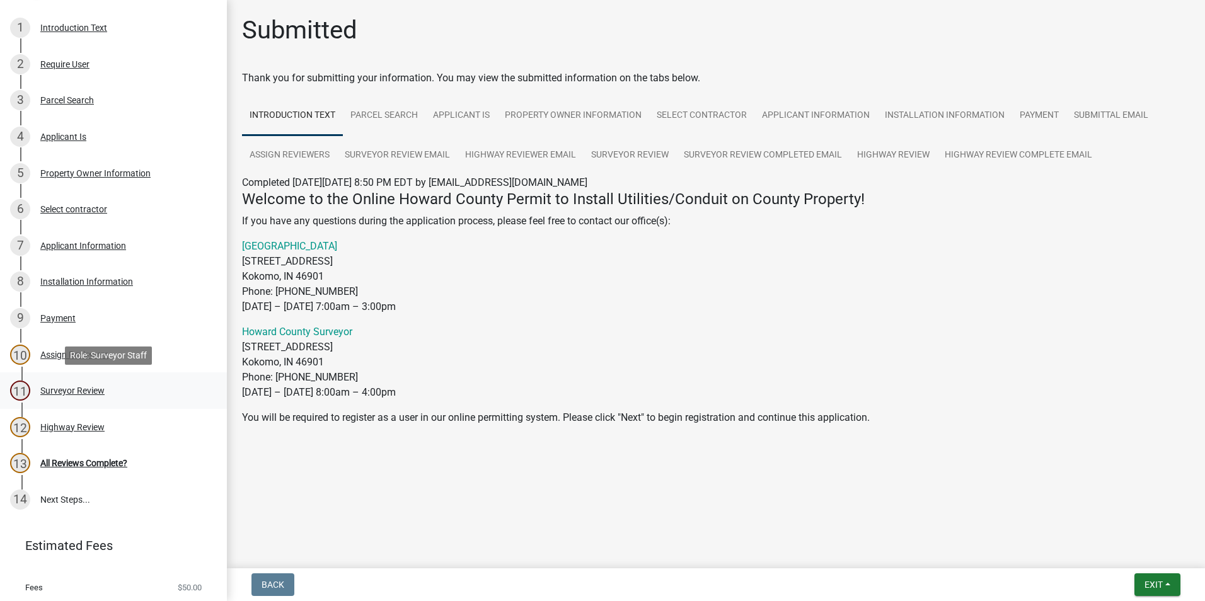
click at [62, 391] on div "Surveyor Review" at bounding box center [72, 390] width 64 height 9
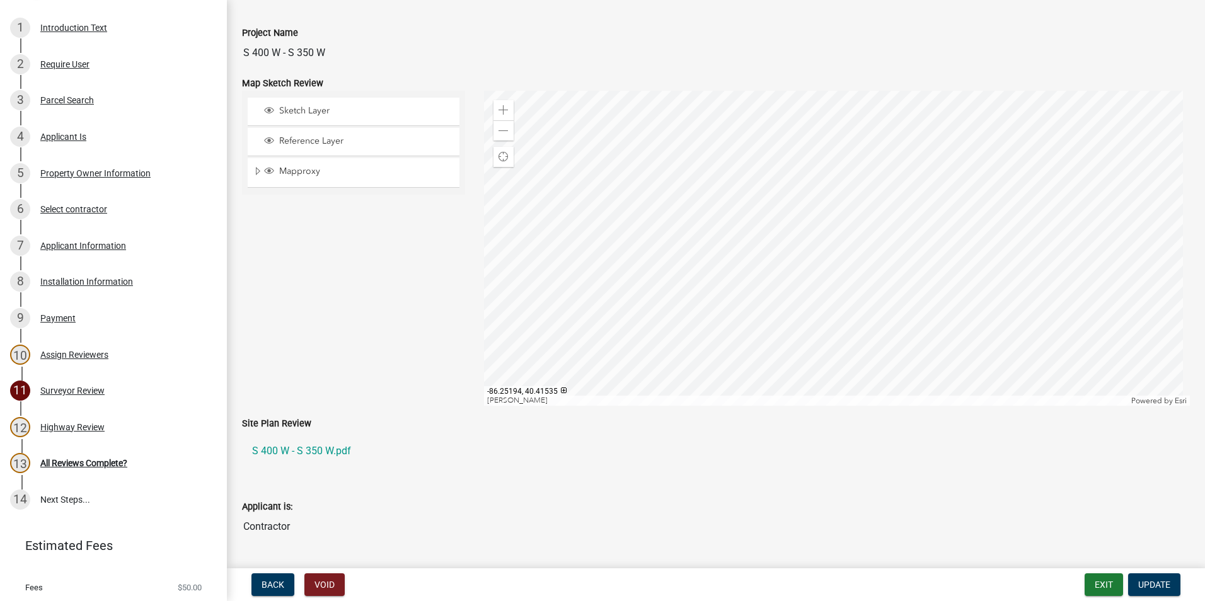
scroll to position [0, 0]
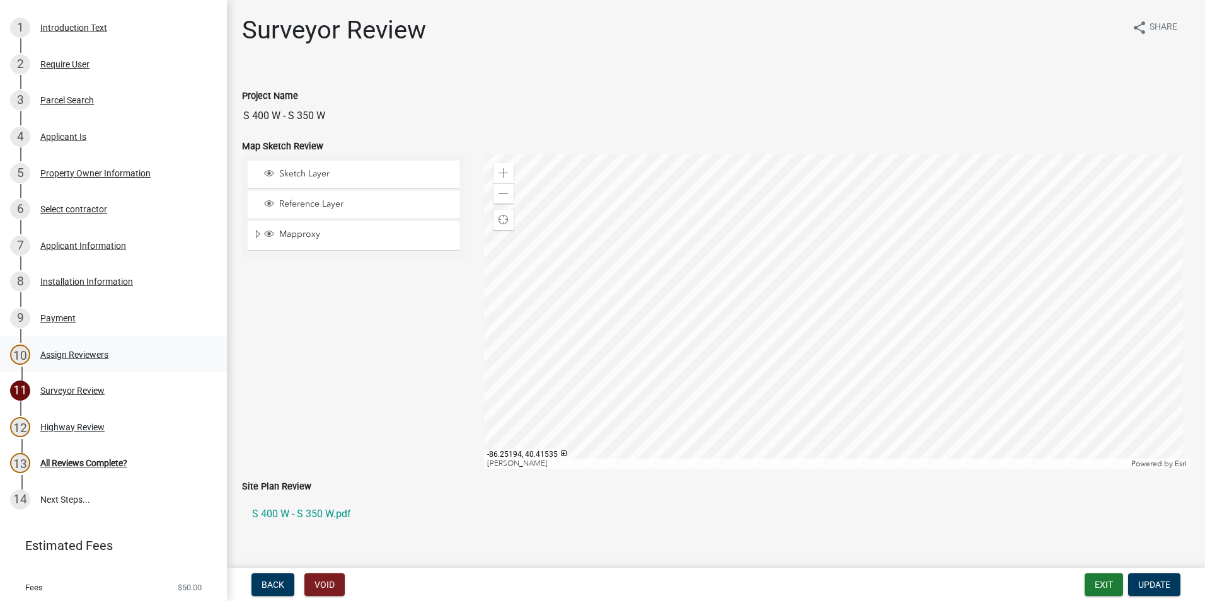
click at [64, 355] on div "Assign Reviewers" at bounding box center [74, 354] width 68 height 9
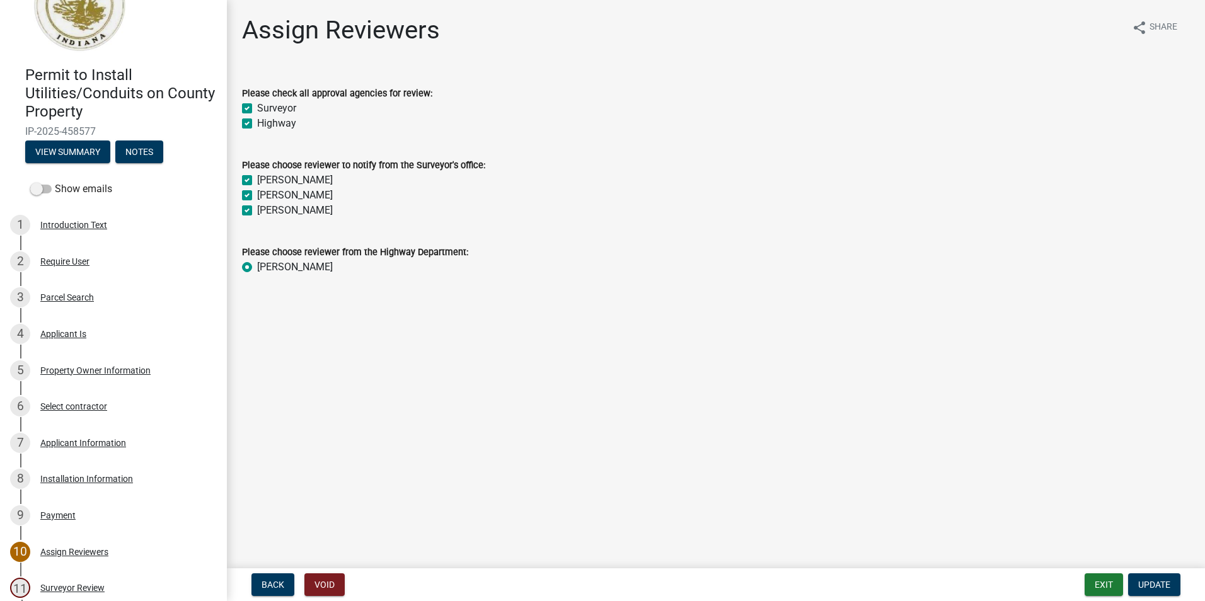
scroll to position [37, 0]
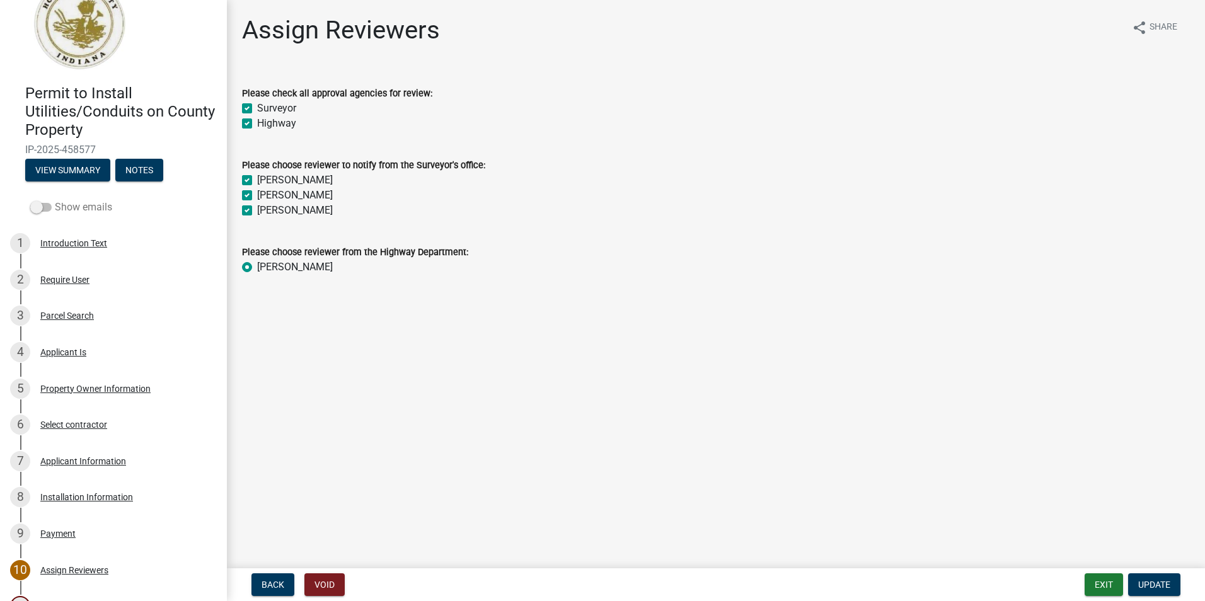
click at [43, 203] on span at bounding box center [40, 207] width 21 height 9
click at [55, 200] on input "Show emails" at bounding box center [55, 200] width 0 height 0
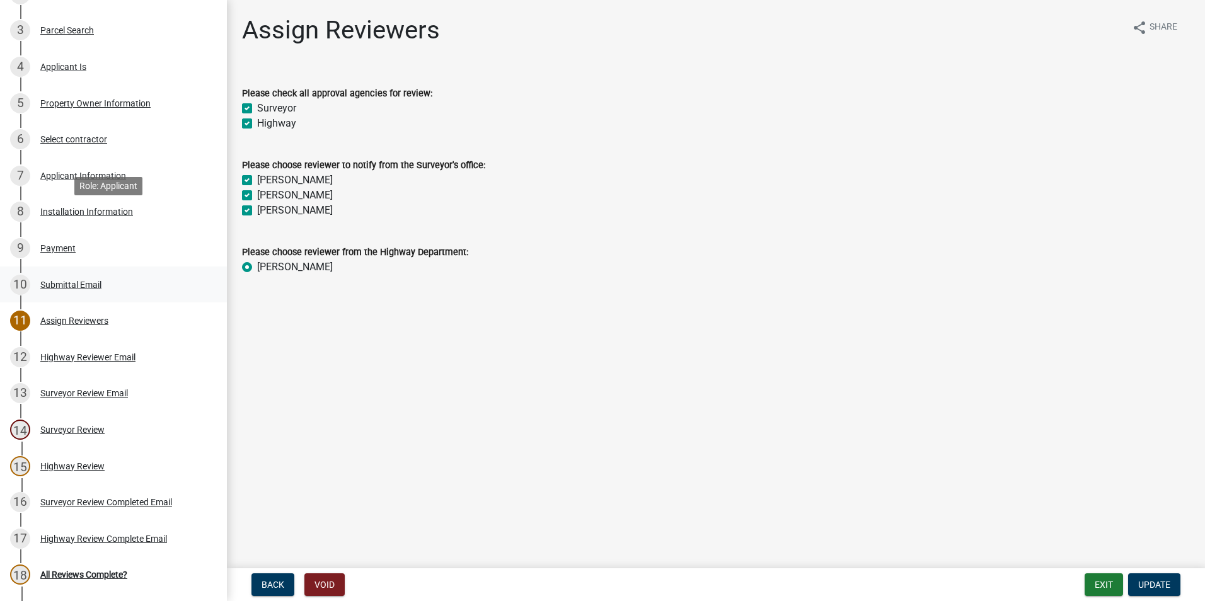
scroll to position [352, 0]
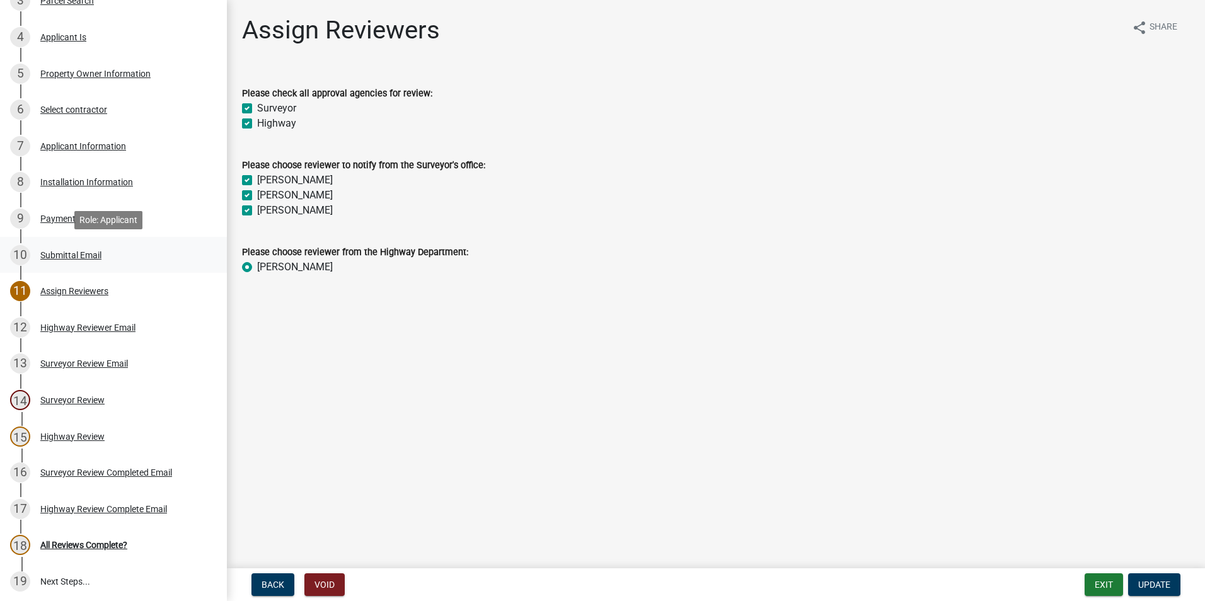
click at [69, 256] on div "Submittal Email" at bounding box center [70, 255] width 61 height 9
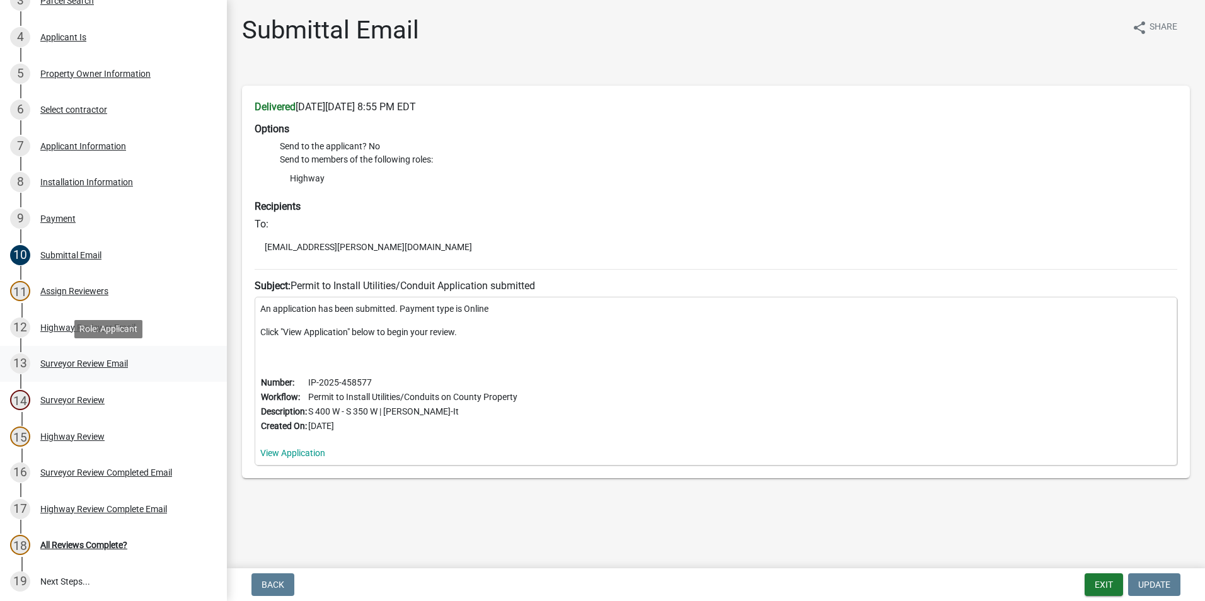
click at [71, 360] on div "Surveyor Review Email" at bounding box center [84, 363] width 88 height 9
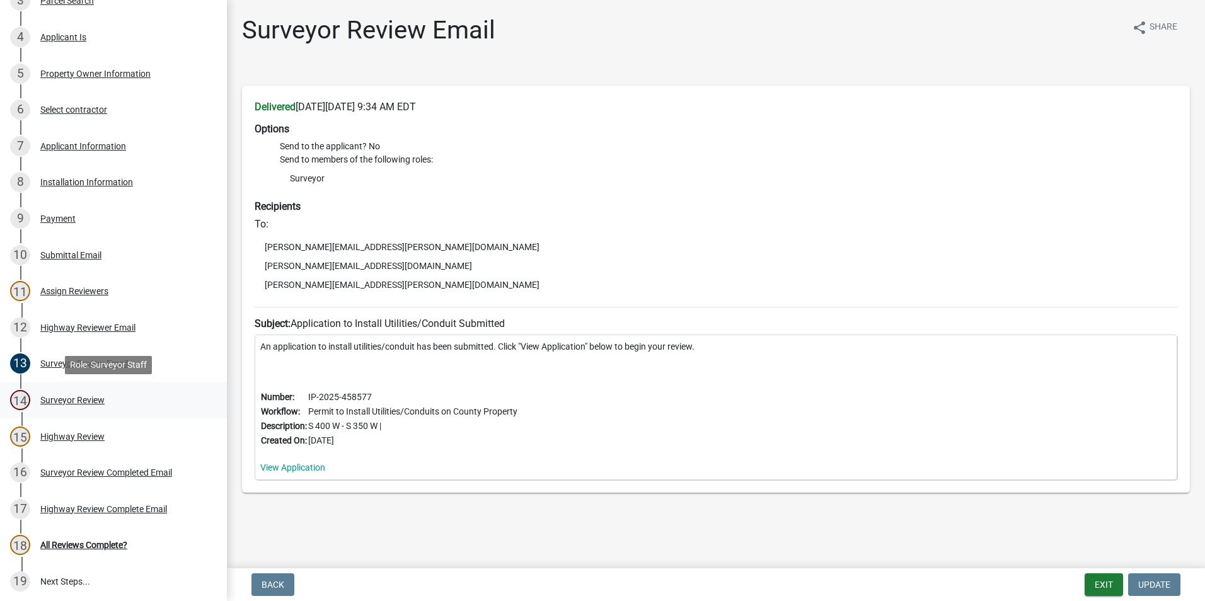
click at [70, 401] on div "Surveyor Review" at bounding box center [72, 400] width 64 height 9
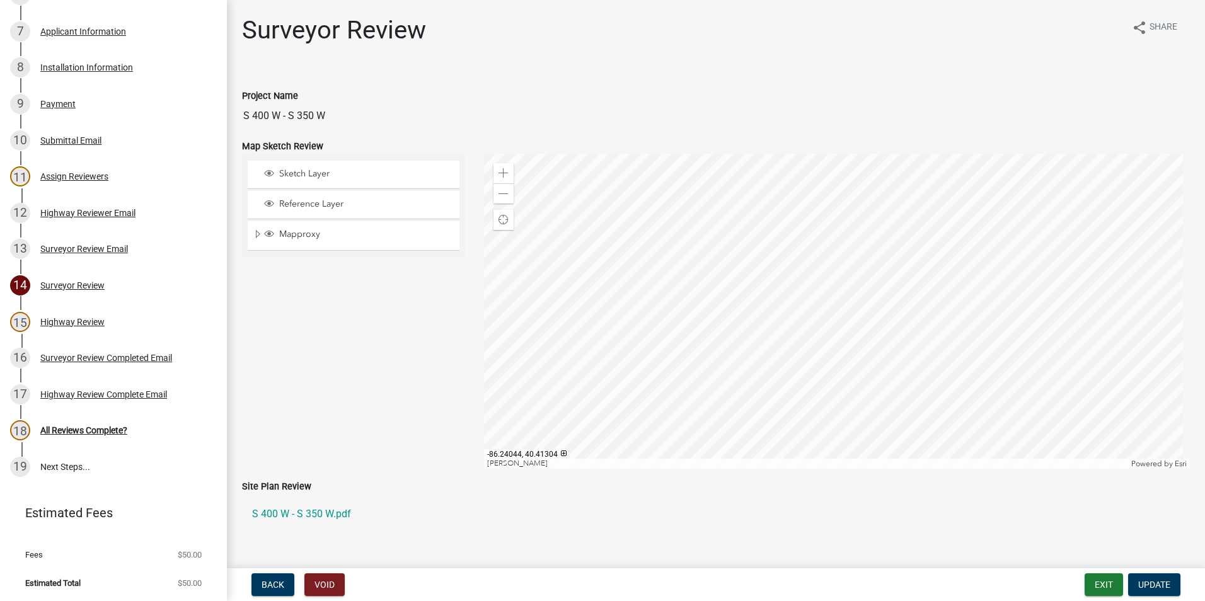
scroll to position [467, 0]
click at [325, 515] on link "S 400 W - S 350 W.pdf" at bounding box center [716, 514] width 948 height 30
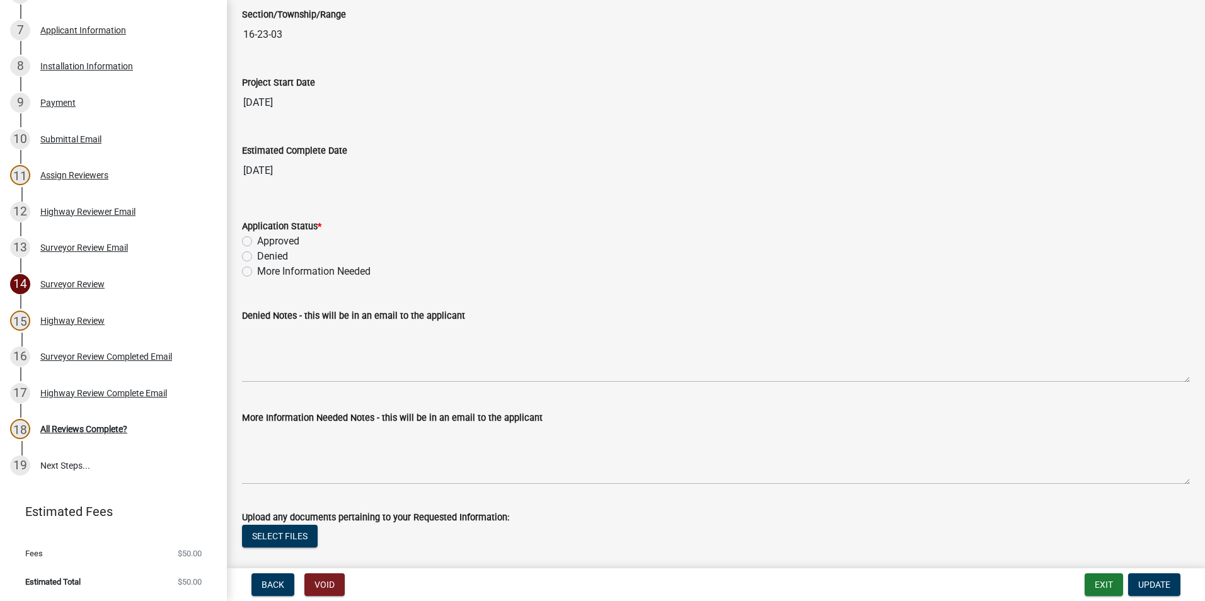
scroll to position [2079, 0]
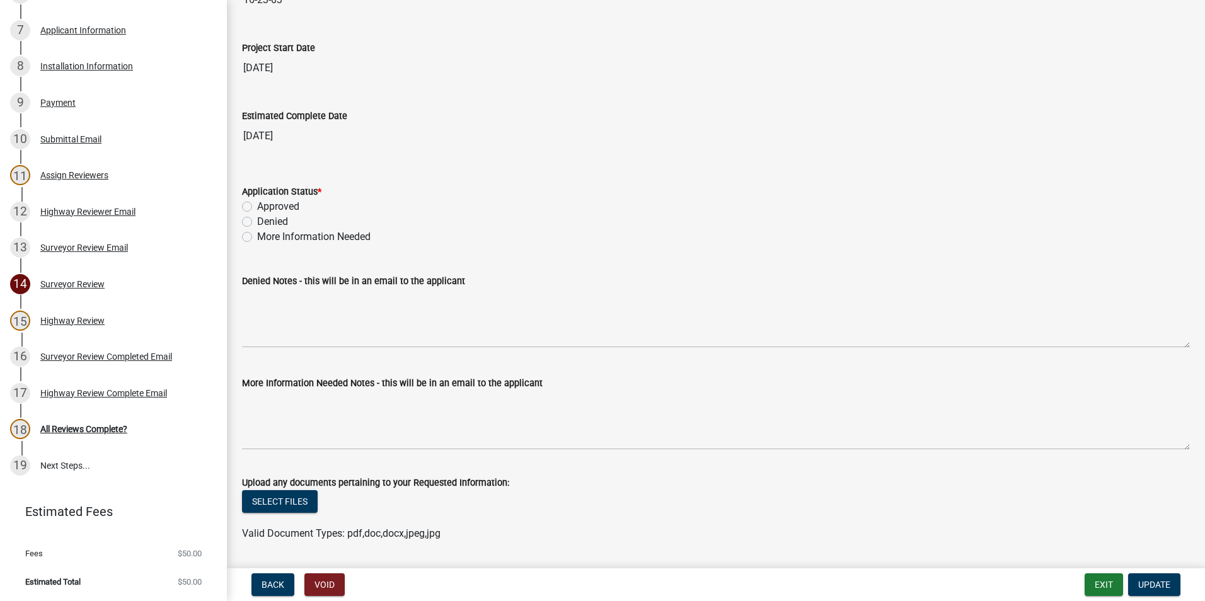
click at [257, 206] on label "Approved" at bounding box center [278, 206] width 42 height 15
click at [257, 206] on input "Approved" at bounding box center [261, 203] width 8 height 8
radio input "true"
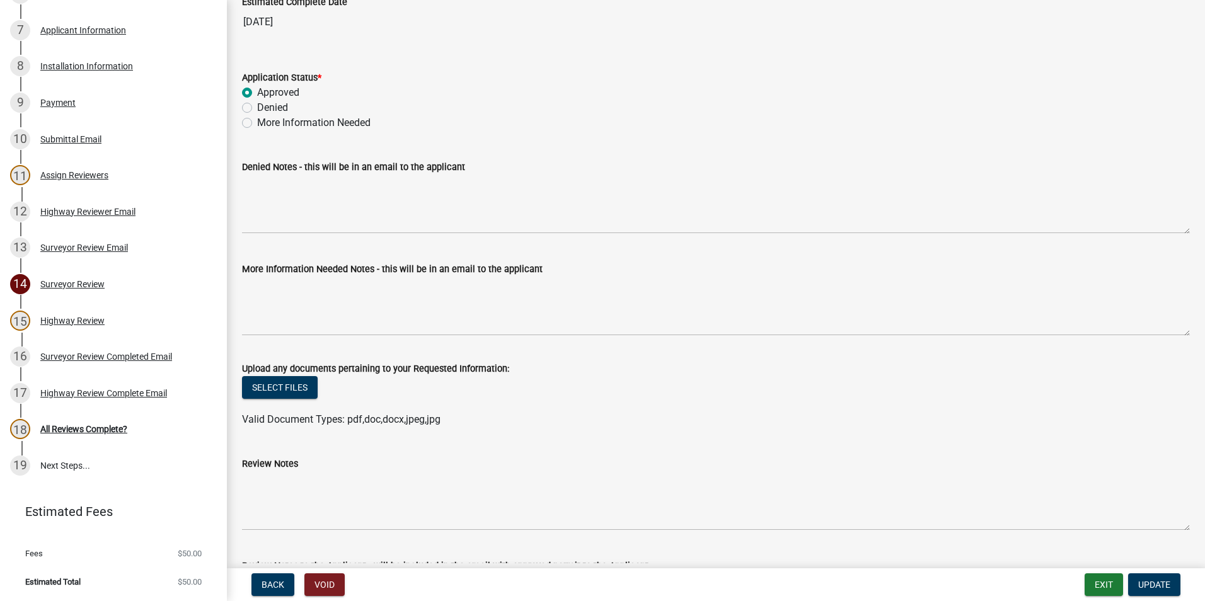
scroll to position [2138, 0]
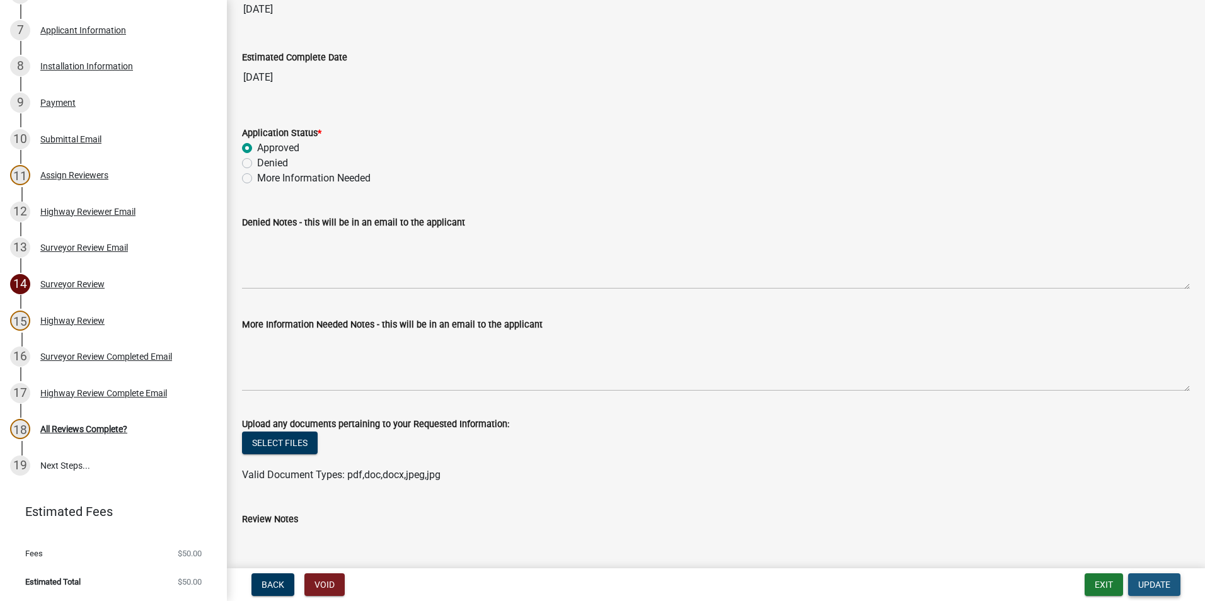
click at [1152, 584] on span "Update" at bounding box center [1154, 585] width 32 height 10
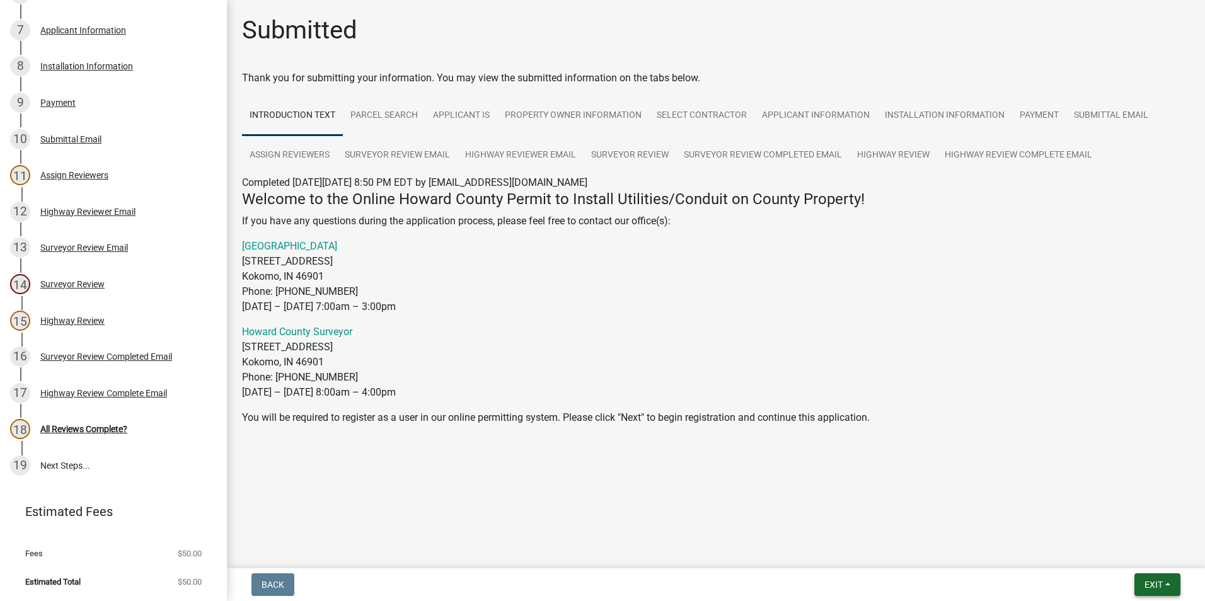
click at [1144, 580] on span "Exit" at bounding box center [1153, 585] width 18 height 10
click at [1101, 554] on button "Save & Exit" at bounding box center [1129, 552] width 101 height 30
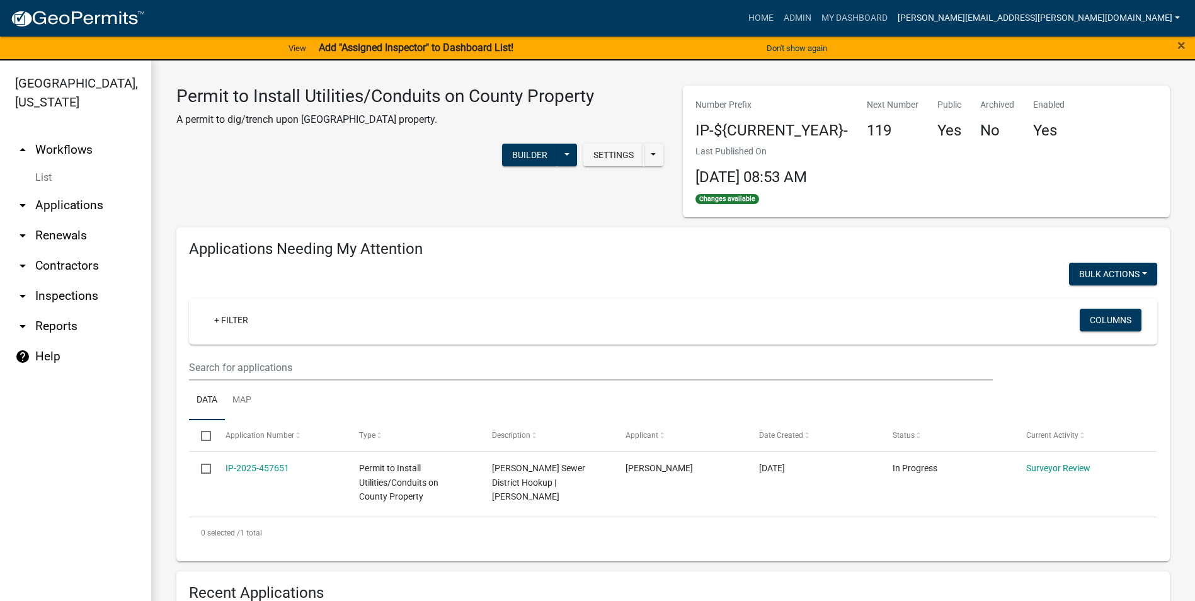
click at [1038, 17] on link "[PERSON_NAME][EMAIL_ADDRESS][PERSON_NAME][DOMAIN_NAME]" at bounding box center [1039, 18] width 292 height 24
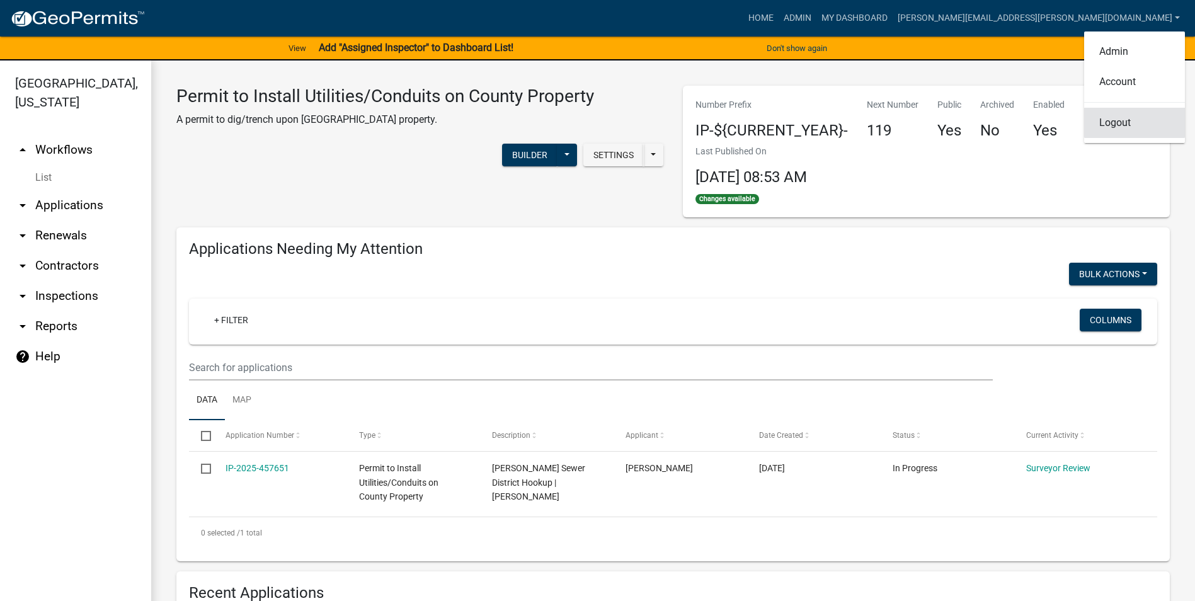
click at [1121, 118] on link "Logout" at bounding box center [1134, 123] width 101 height 30
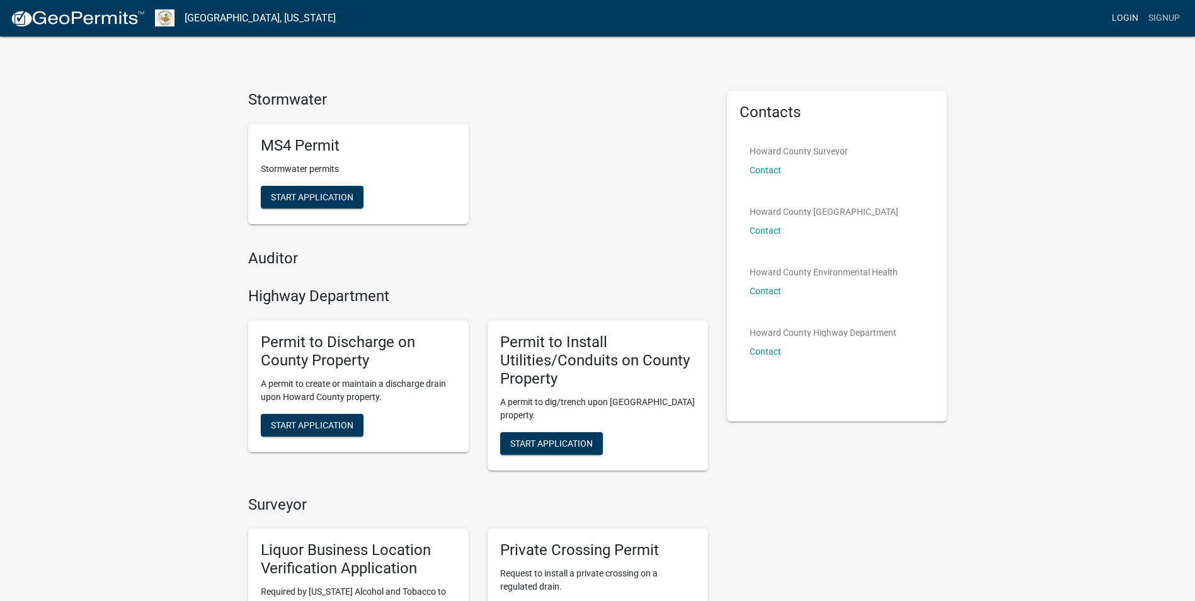
click at [1128, 21] on link "Login" at bounding box center [1125, 18] width 37 height 24
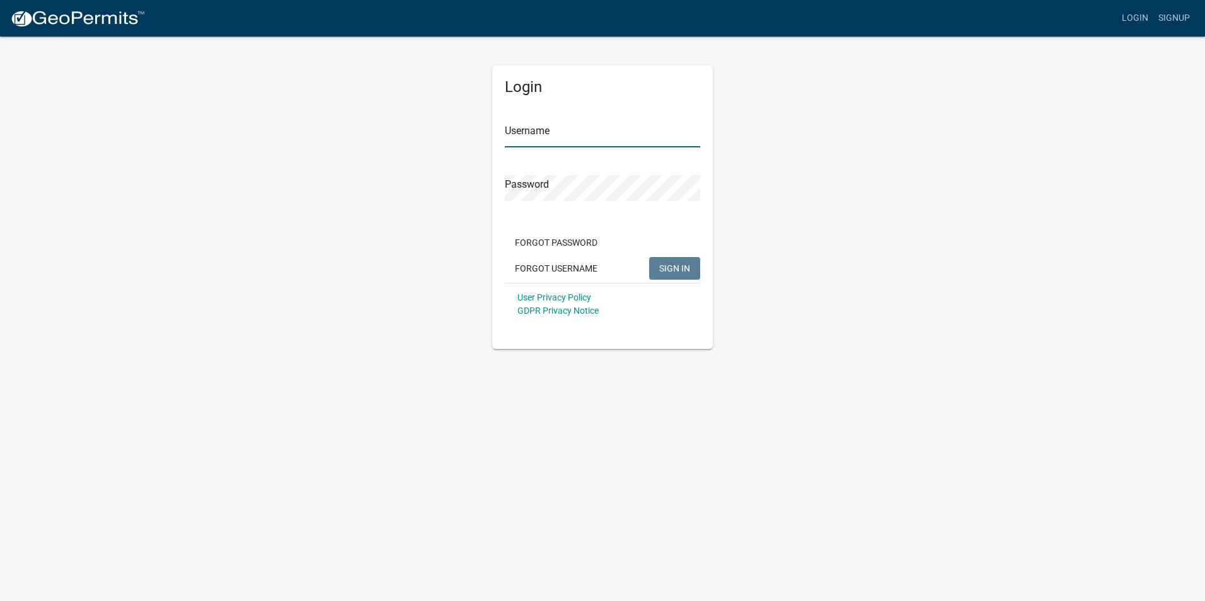
type input "[PERSON_NAME][EMAIL_ADDRESS][PERSON_NAME][DOMAIN_NAME]"
click at [682, 267] on span "SIGN IN" at bounding box center [674, 268] width 31 height 10
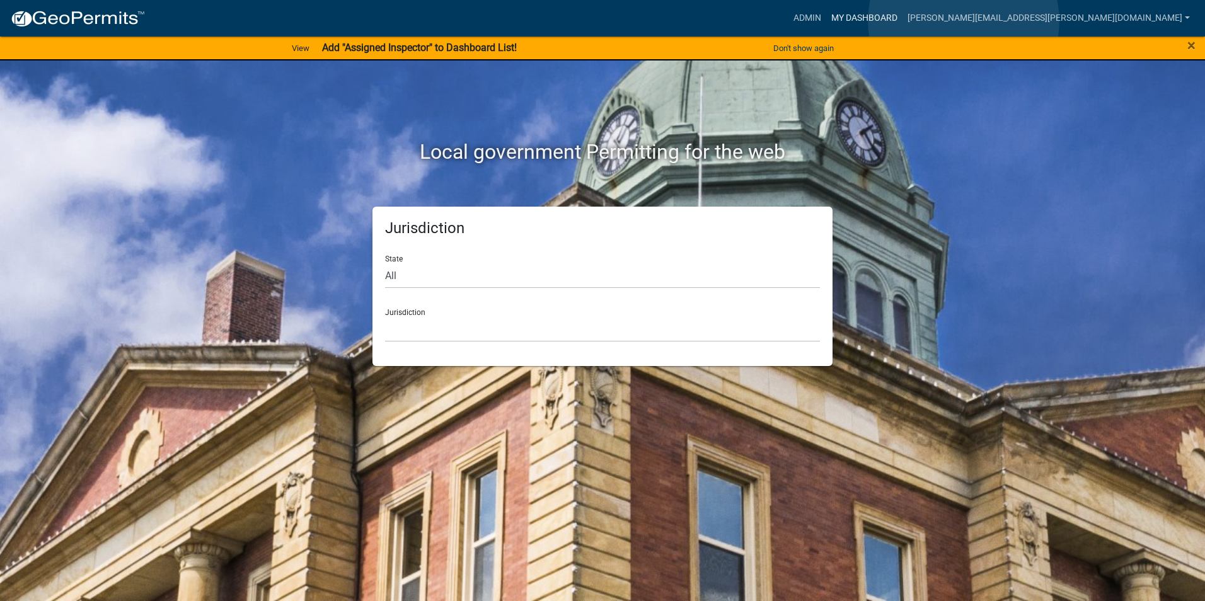
click at [902, 21] on link "My Dashboard" at bounding box center [864, 18] width 76 height 24
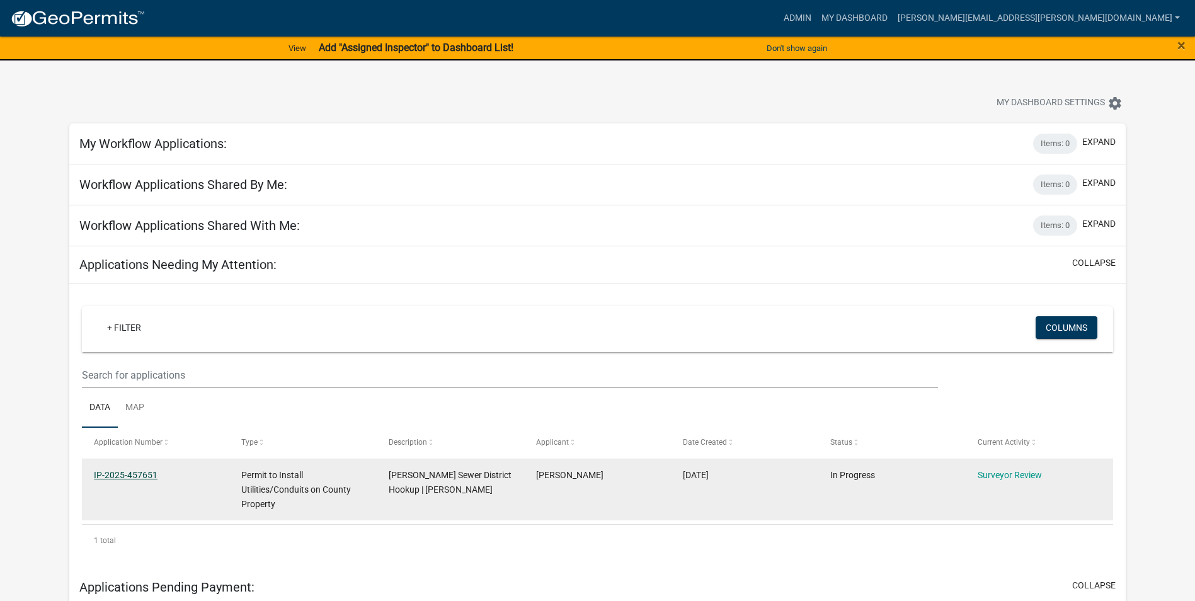
click at [135, 474] on link "IP-2025-457651" at bounding box center [126, 475] width 64 height 10
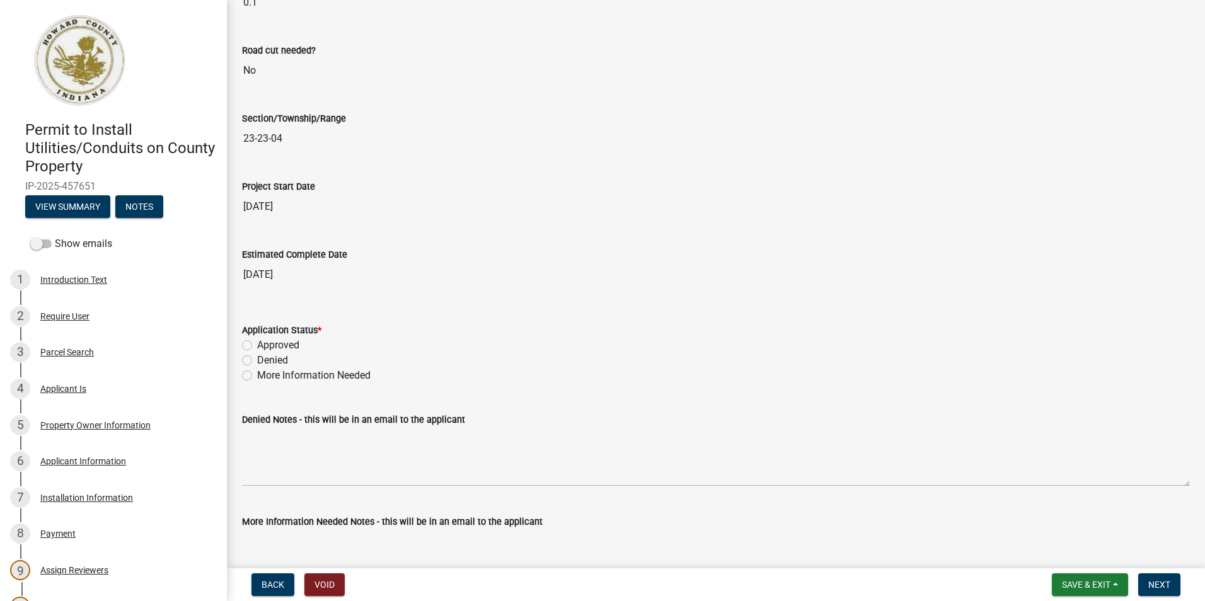
scroll to position [1890, 0]
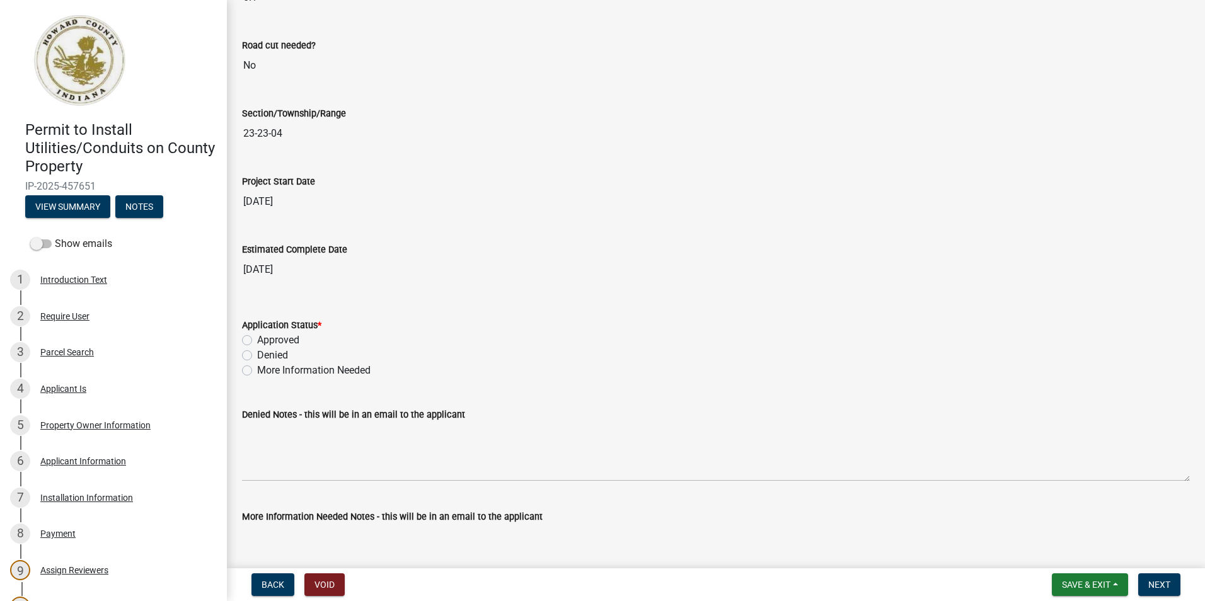
click at [257, 369] on label "More Information Needed" at bounding box center [313, 370] width 113 height 15
click at [257, 369] on input "More Information Needed" at bounding box center [261, 367] width 8 height 8
radio input "true"
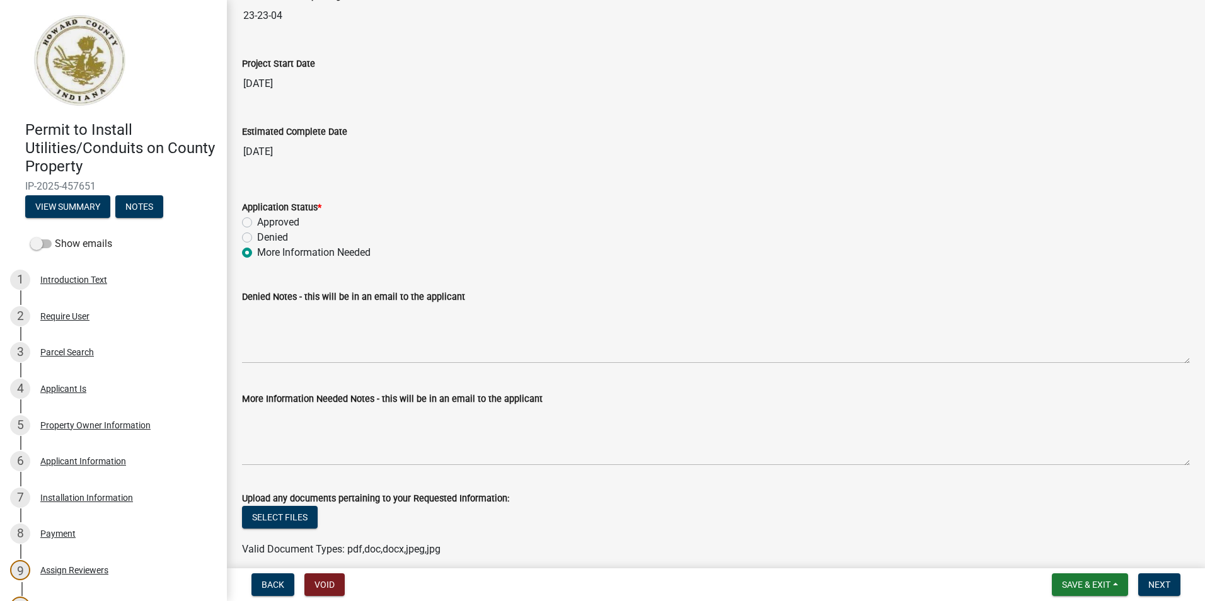
scroll to position [2016, 0]
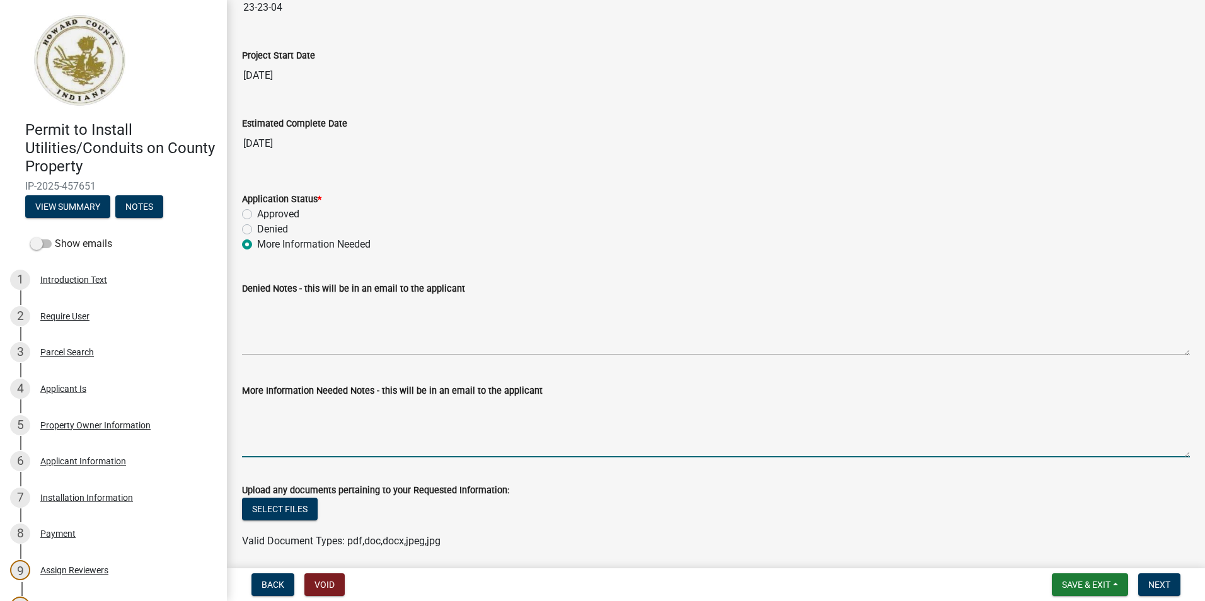
click at [319, 423] on textarea "More Information Needed Notes - this will be in an email to the applicant" at bounding box center [716, 427] width 948 height 59
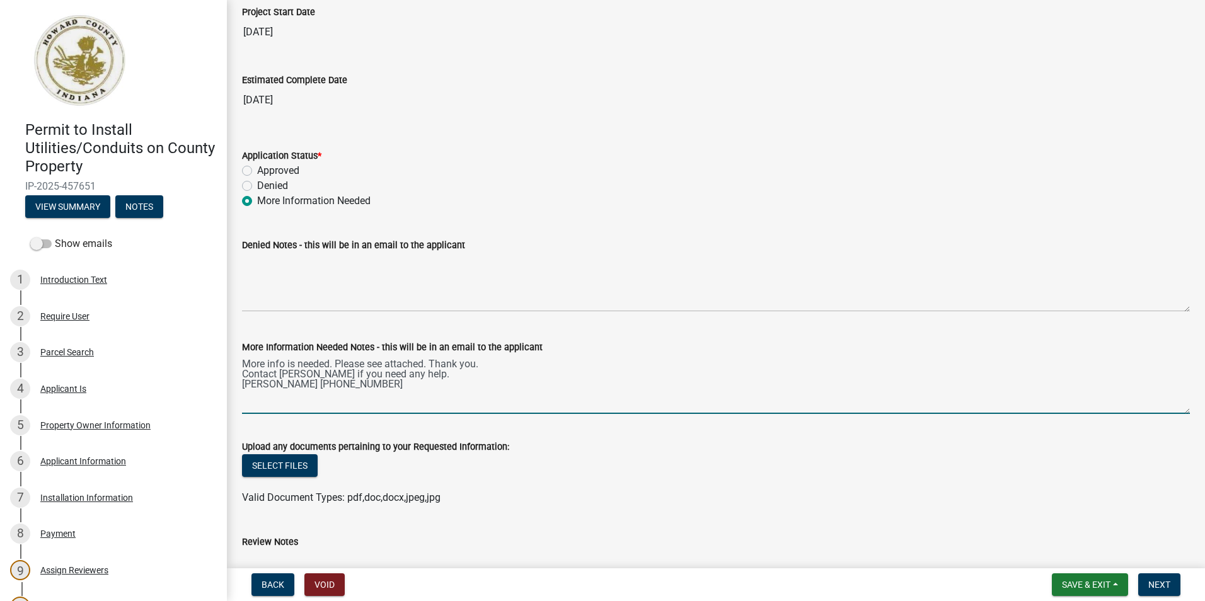
scroll to position [2079, 0]
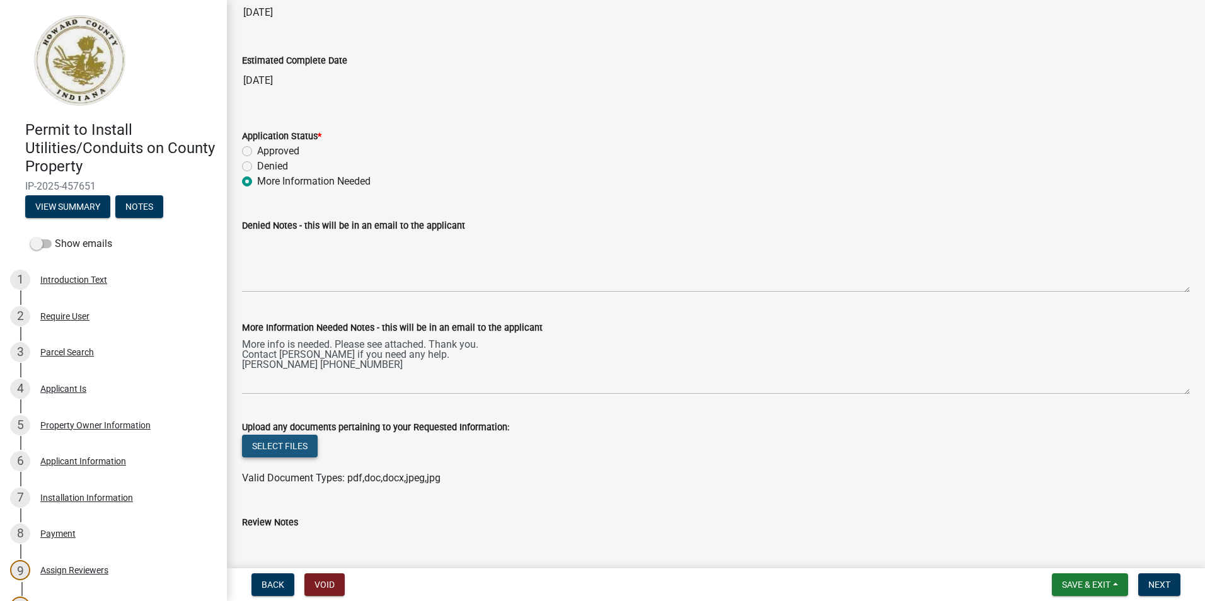
click at [294, 447] on button "Select files" at bounding box center [280, 446] width 76 height 23
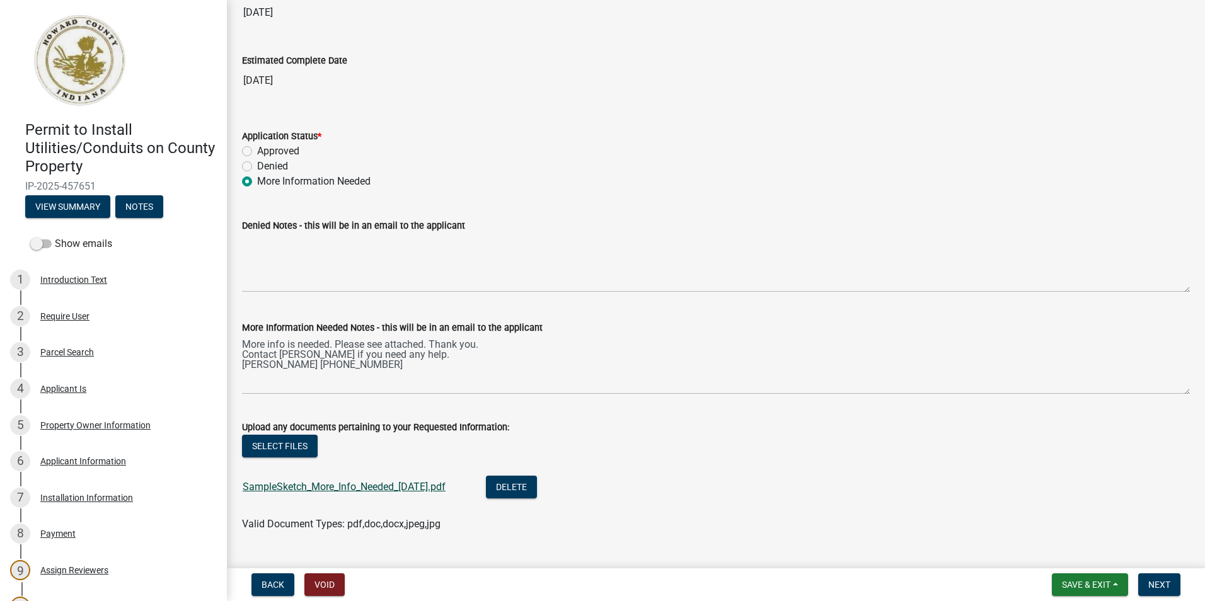
click at [369, 487] on link "SampleSketch_More_Info_Needed_14AUG2025.pdf" at bounding box center [344, 487] width 203 height 12
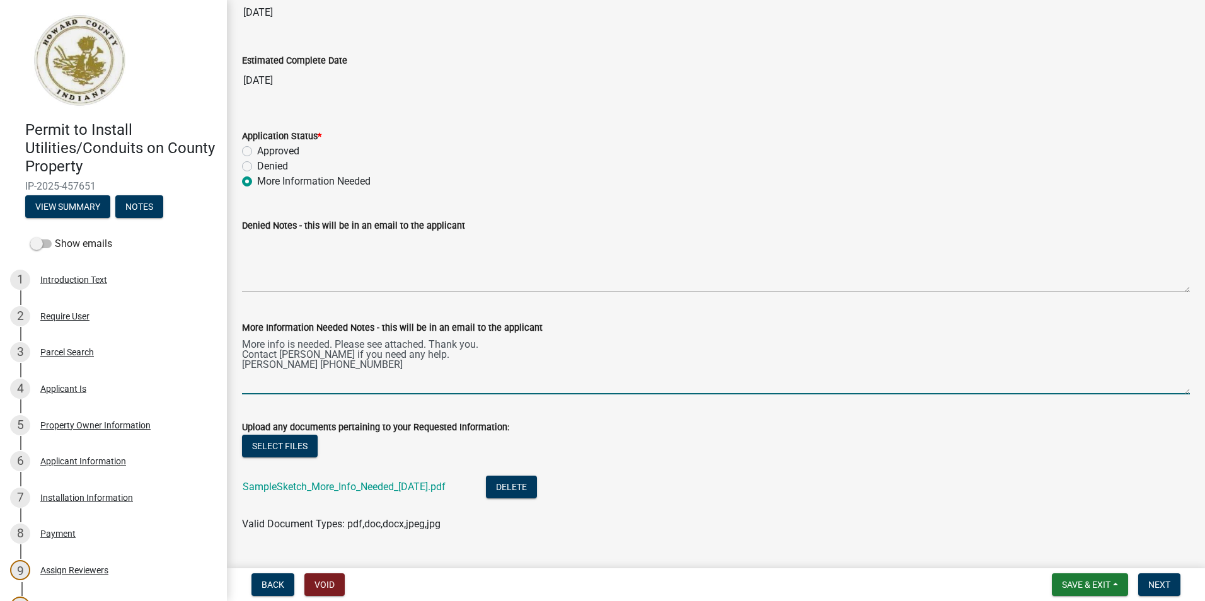
drag, startPoint x: 331, startPoint y: 361, endPoint x: 272, endPoint y: 362, distance: 59.9
click at [272, 362] on textarea "More info is needed. Please see attached. Thank you. Contact Harry Parikh if yo…" at bounding box center [716, 364] width 948 height 59
click at [243, 355] on textarea "More info is needed. Please see attached. Thank you. Contact Harry Parikh if yo…" at bounding box center [716, 364] width 948 height 59
drag, startPoint x: 243, startPoint y: 355, endPoint x: 258, endPoint y: 353, distance: 14.6
click at [258, 353] on textarea "More info is needed. Please see attached. Thank you. Contact Harry Parikh if yo…" at bounding box center [716, 364] width 948 height 59
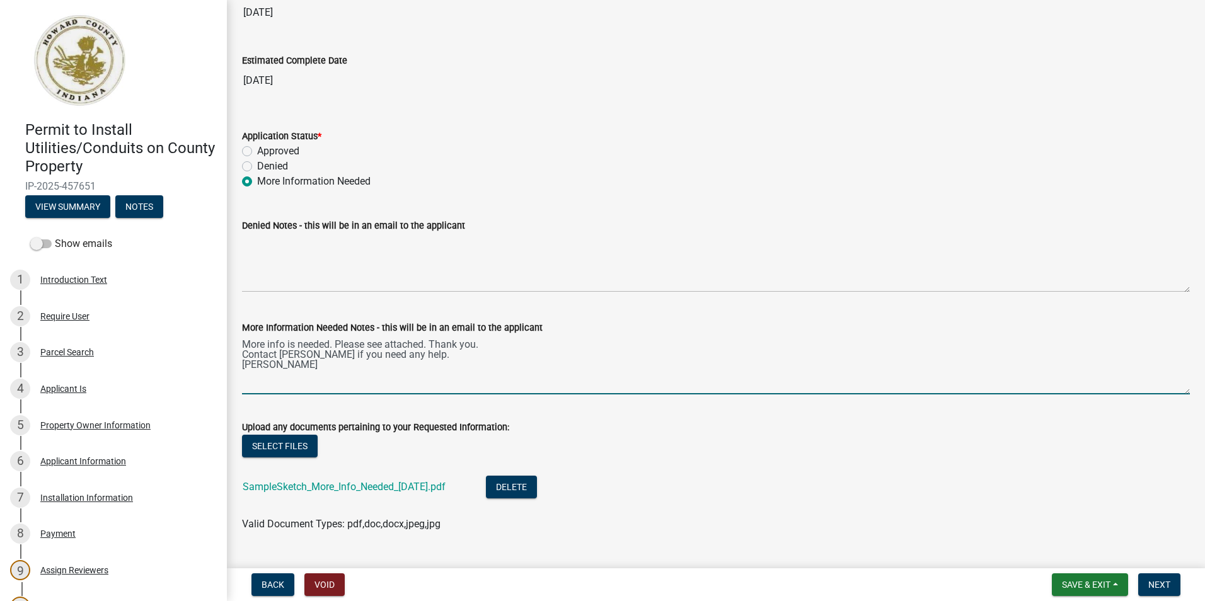
click at [290, 360] on textarea "More info is needed. Please see attached. Thank you. Contact Harry Parikh if yo…" at bounding box center [716, 364] width 948 height 59
click at [333, 355] on textarea "More info is needed. Please see attached. Thank you. Contact Harry Parikh if yo…" at bounding box center [716, 364] width 948 height 59
click at [278, 370] on textarea "More info is needed. Please see attached. Thank you. Contact Harry Parikh at 76…" at bounding box center [716, 364] width 948 height 59
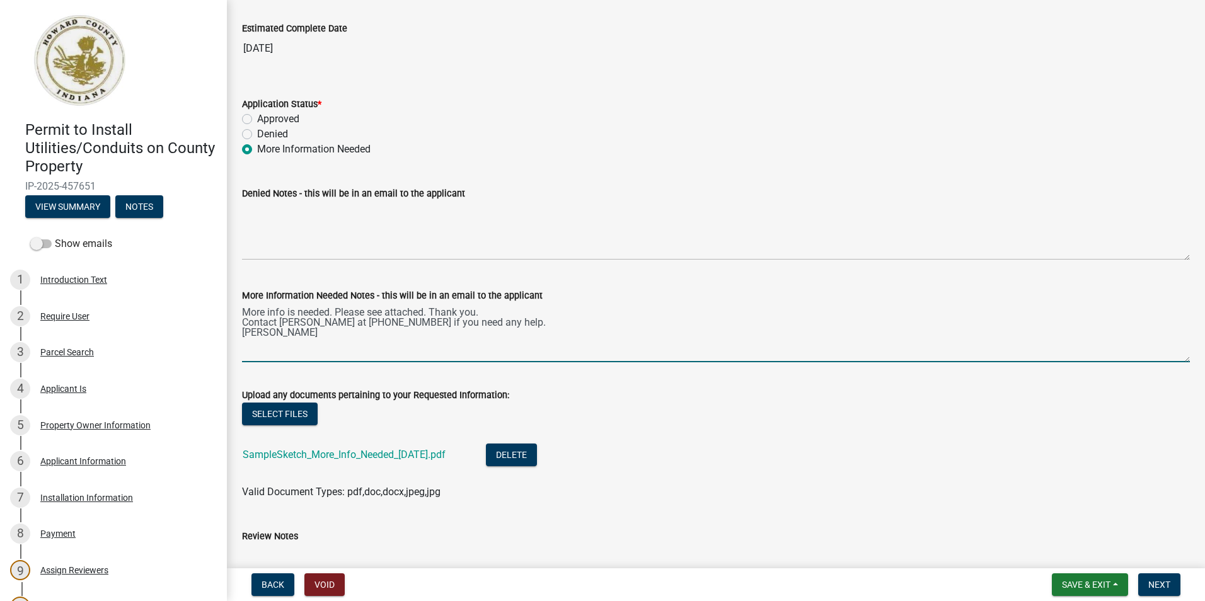
scroll to position [2142, 0]
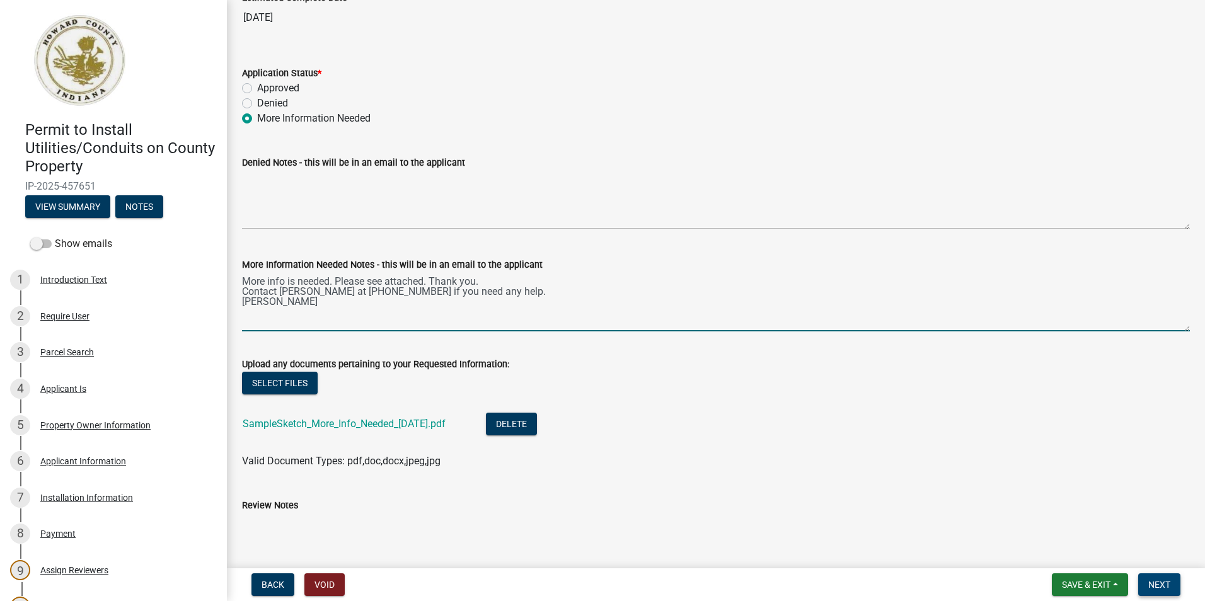
type textarea "More info is needed. Please see attached. Thank you. Contact Harry Parikh at 76…"
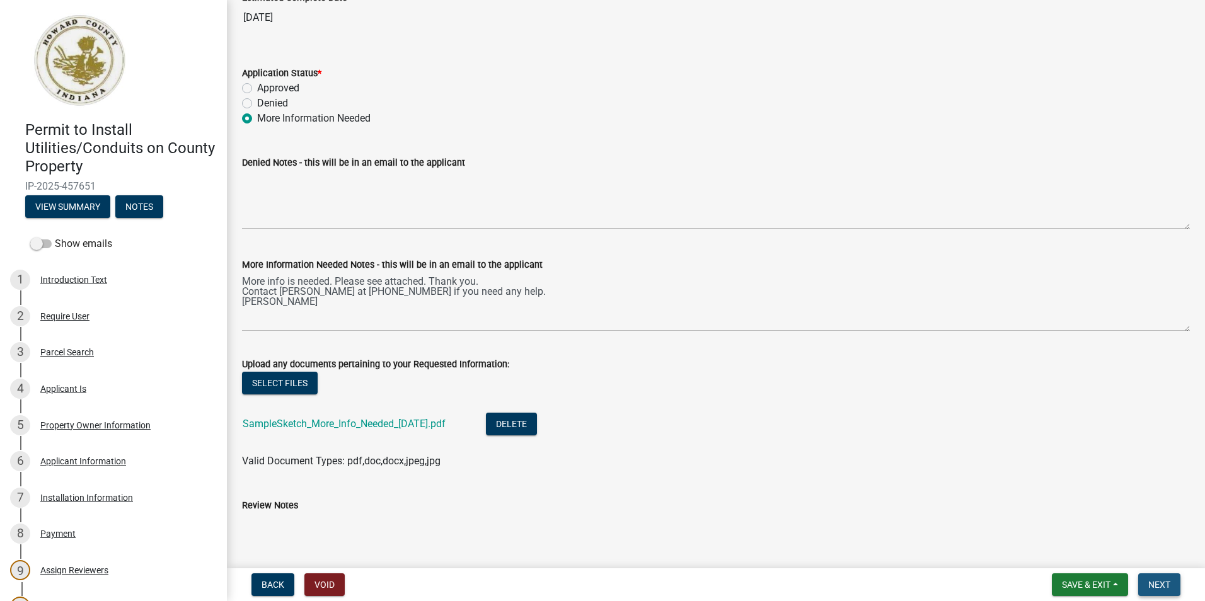
click at [1150, 582] on span "Next" at bounding box center [1159, 585] width 22 height 10
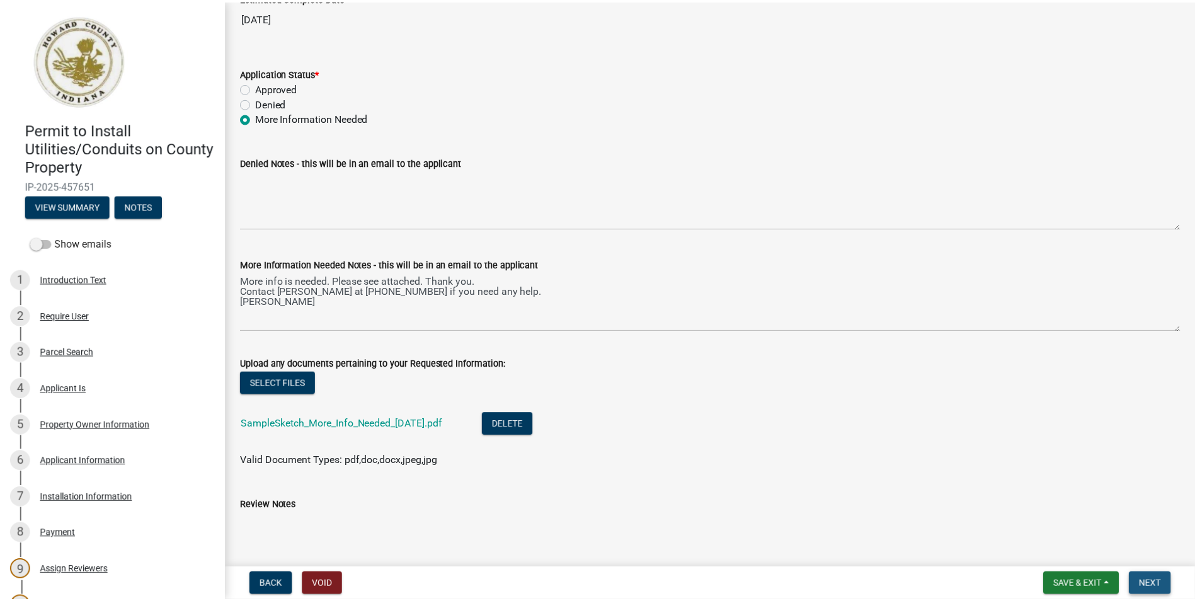
scroll to position [0, 0]
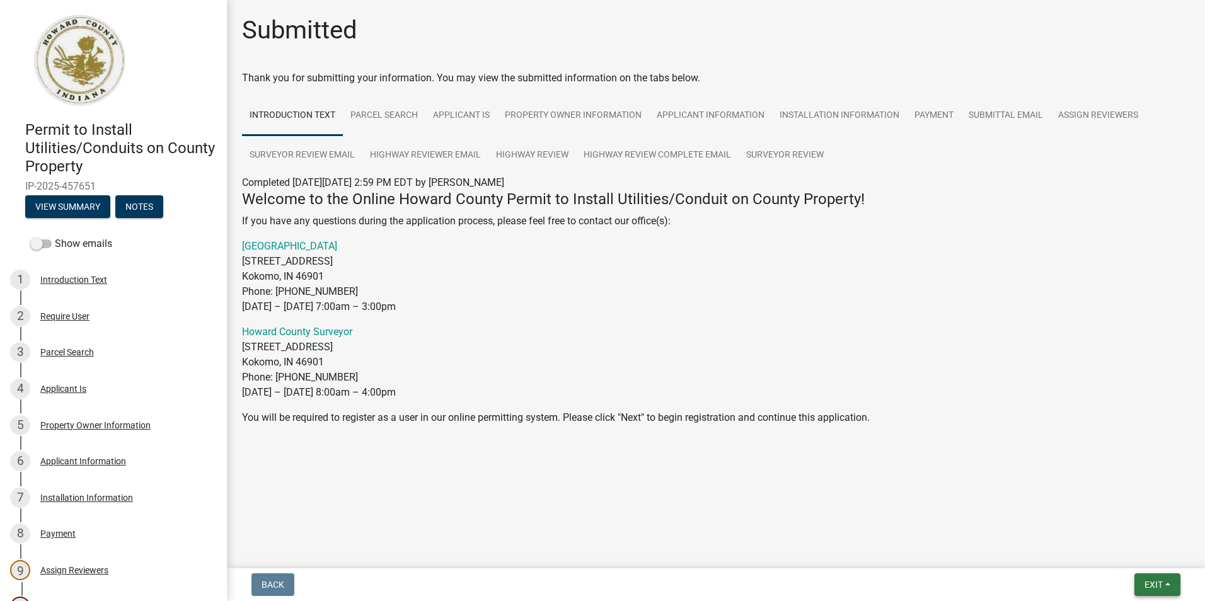
click at [1152, 584] on span "Exit" at bounding box center [1153, 585] width 18 height 10
click at [1110, 553] on button "Save & Exit" at bounding box center [1129, 552] width 101 height 30
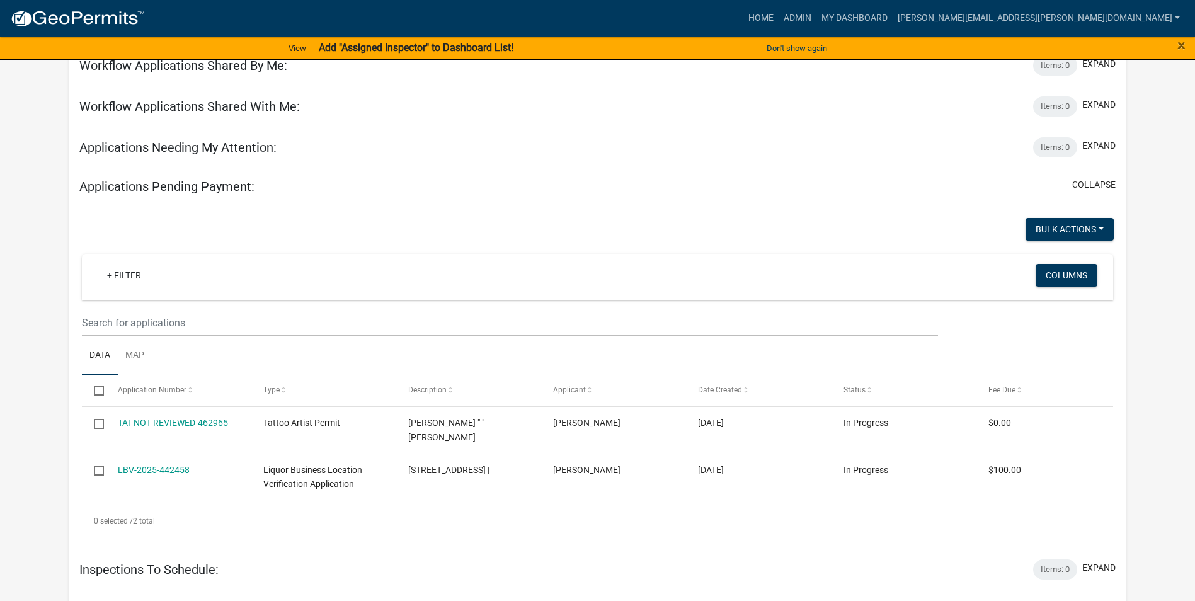
scroll to position [126, 0]
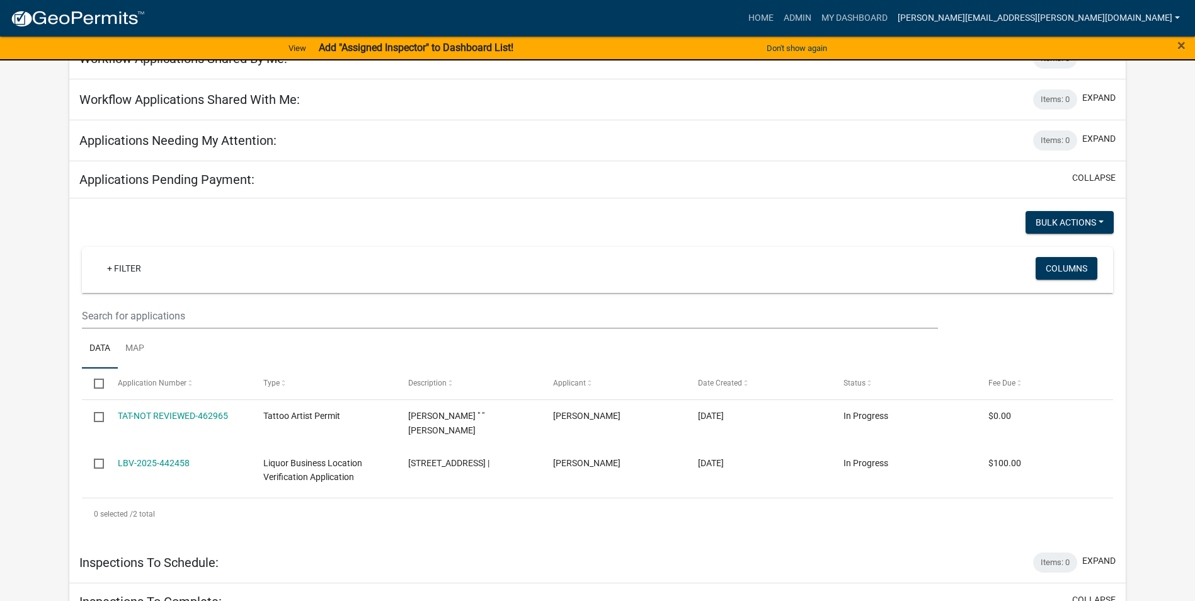
click at [1082, 12] on link "[PERSON_NAME][EMAIL_ADDRESS][PERSON_NAME][DOMAIN_NAME]" at bounding box center [1039, 18] width 292 height 24
click at [1119, 126] on link "Logout" at bounding box center [1134, 123] width 101 height 30
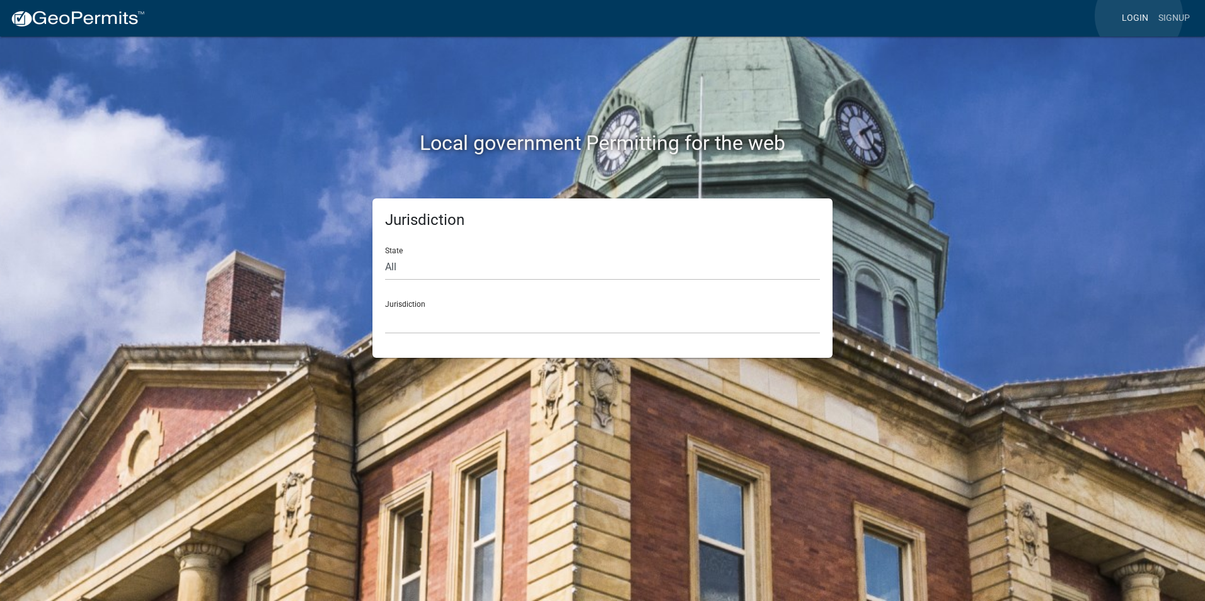
click at [1138, 16] on link "Login" at bounding box center [1134, 18] width 37 height 24
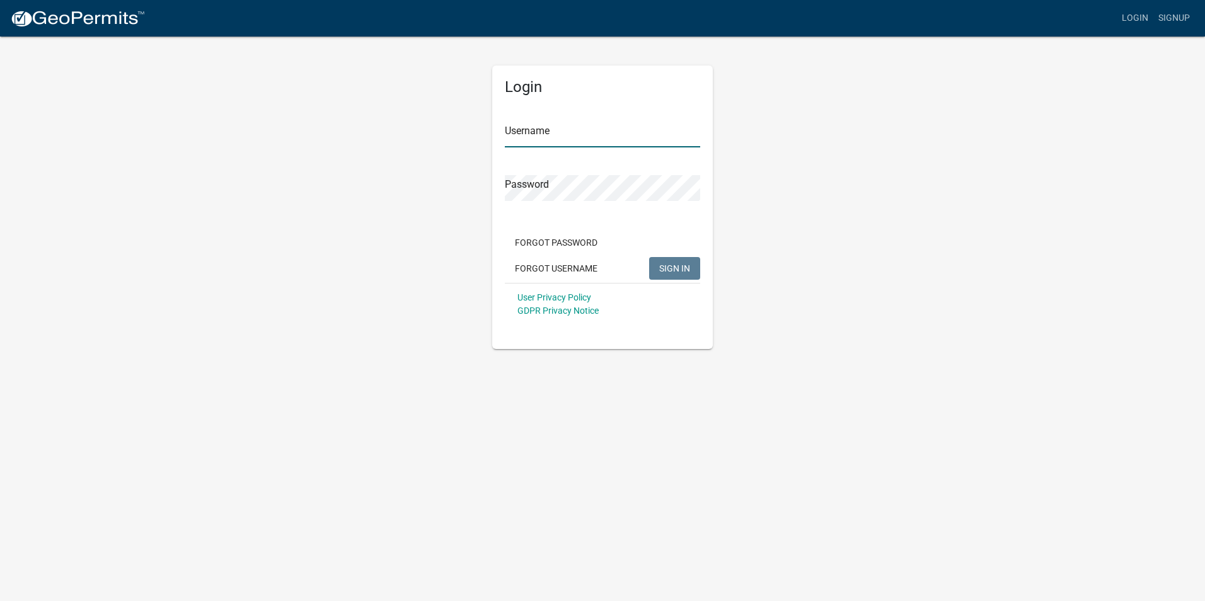
type input "[PERSON_NAME][EMAIL_ADDRESS][PERSON_NAME][DOMAIN_NAME]"
click at [665, 266] on span "SIGN IN" at bounding box center [674, 268] width 31 height 10
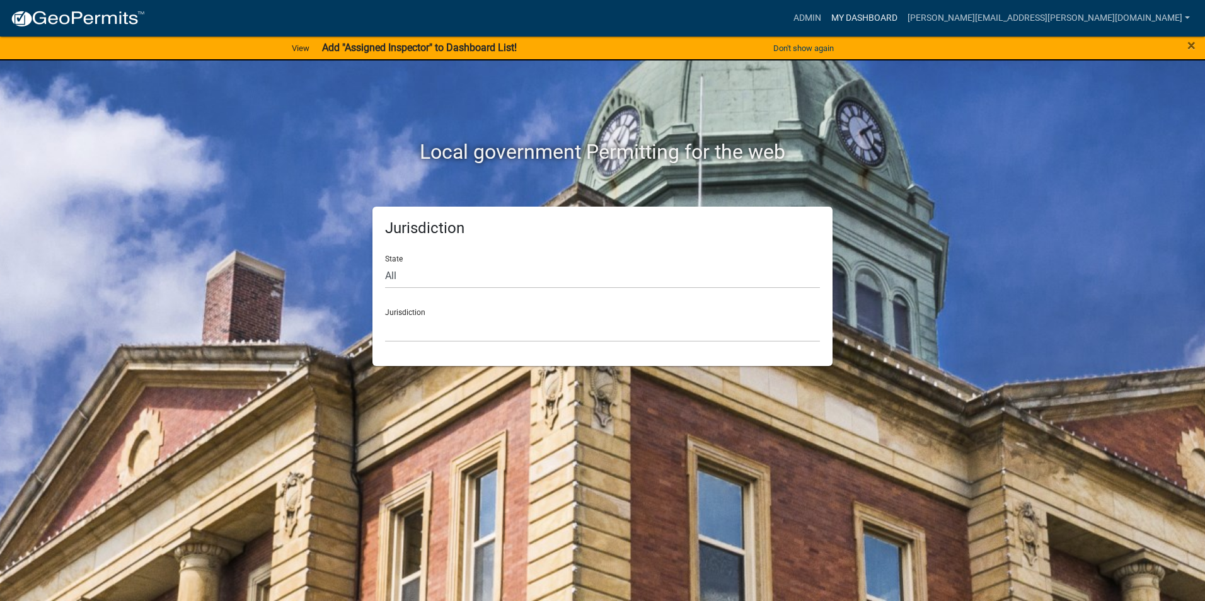
click at [902, 17] on link "My Dashboard" at bounding box center [864, 18] width 76 height 24
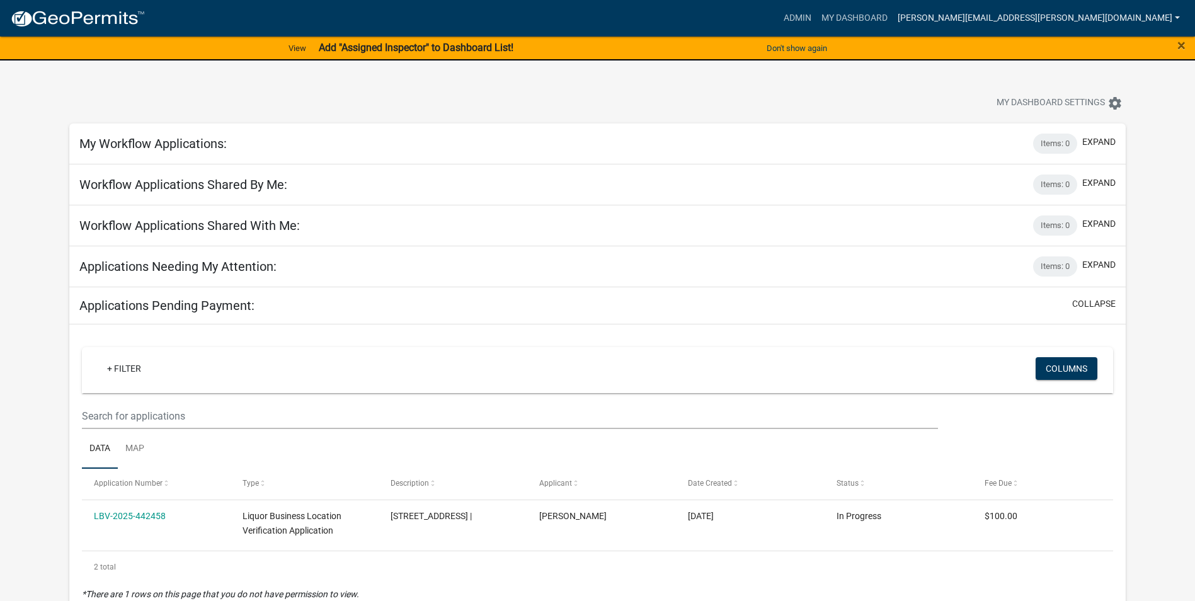
click at [1081, 14] on link "[PERSON_NAME][EMAIL_ADDRESS][PERSON_NAME][DOMAIN_NAME]" at bounding box center [1039, 18] width 292 height 24
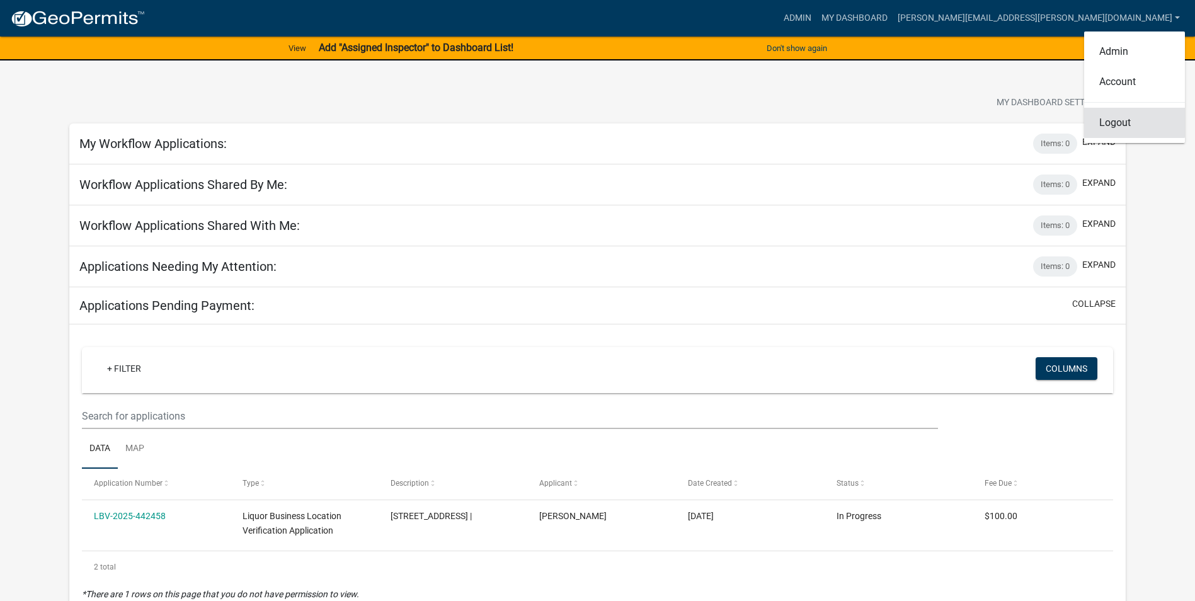
click at [1122, 117] on link "Logout" at bounding box center [1134, 123] width 101 height 30
